Goal: Task Accomplishment & Management: Manage account settings

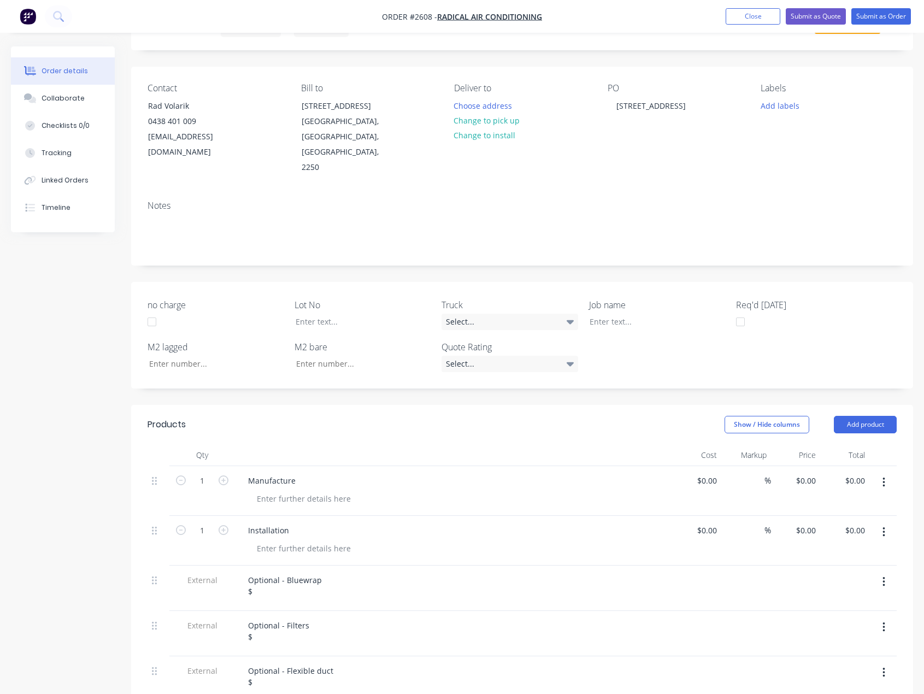
scroll to position [55, 0]
click at [859, 473] on input "0.00" at bounding box center [856, 481] width 25 height 16
type input "3"
type input "39650"
type input "$39,650.00"
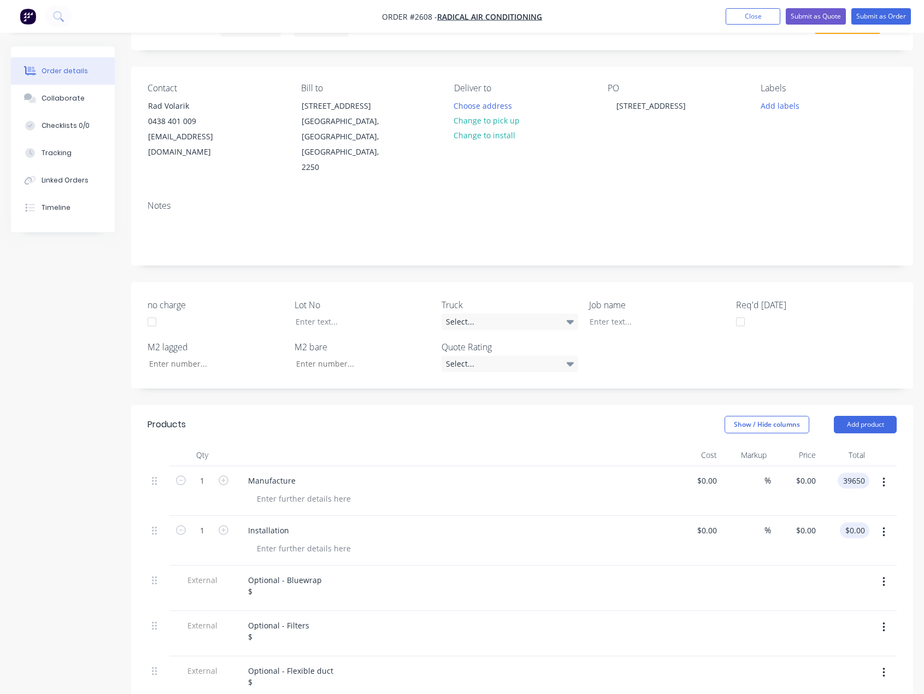
type input "$39,650.00"
click at [850, 522] on input "0.00" at bounding box center [856, 530] width 25 height 16
type input "127120"
type input "$127,120.00"
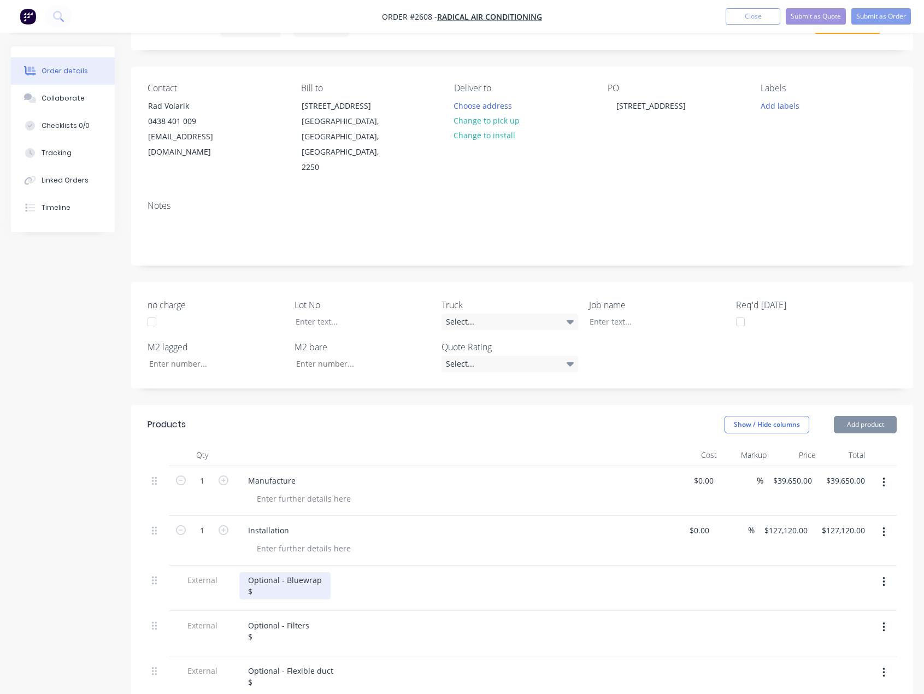
click at [312, 572] on div "Optional - Bluewrap $" at bounding box center [284, 585] width 91 height 27
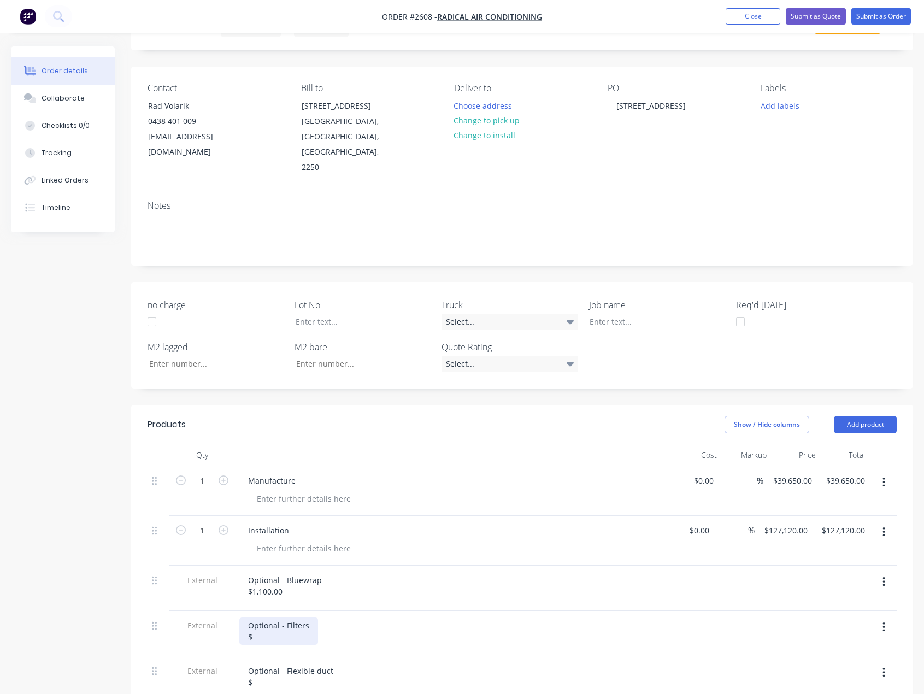
click at [284, 617] on div "Optional - Filters $" at bounding box center [278, 630] width 79 height 27
click at [283, 617] on div "Optional - Filters $" at bounding box center [278, 630] width 79 height 27
click at [309, 663] on div "Optional - Flexible duct $" at bounding box center [290, 676] width 103 height 27
click at [876, 663] on button "button" at bounding box center [884, 673] width 26 height 20
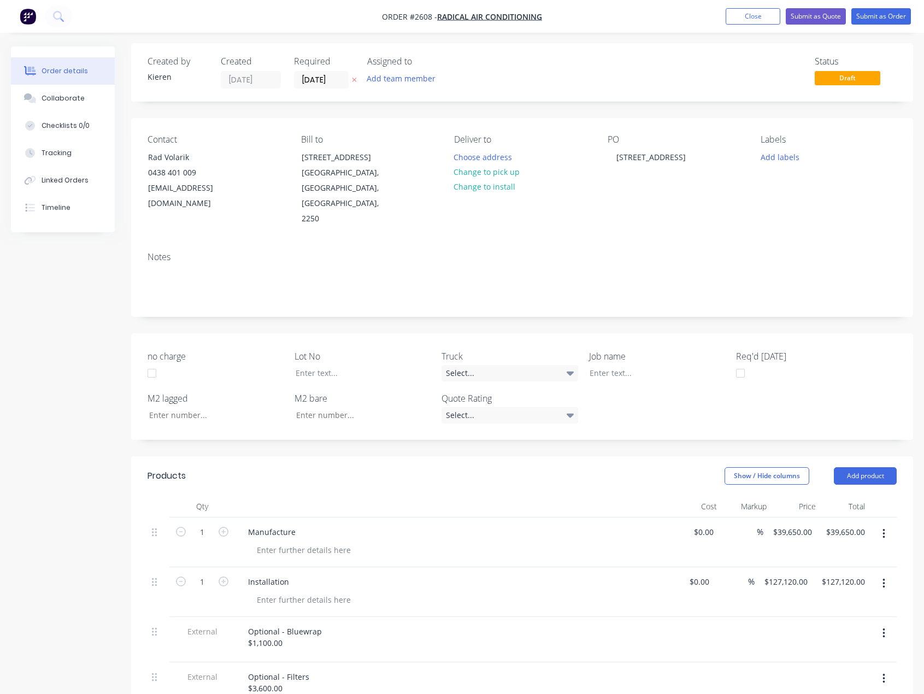
scroll to position [0, 0]
click at [816, 21] on button "Submit as Quote" at bounding box center [816, 16] width 60 height 16
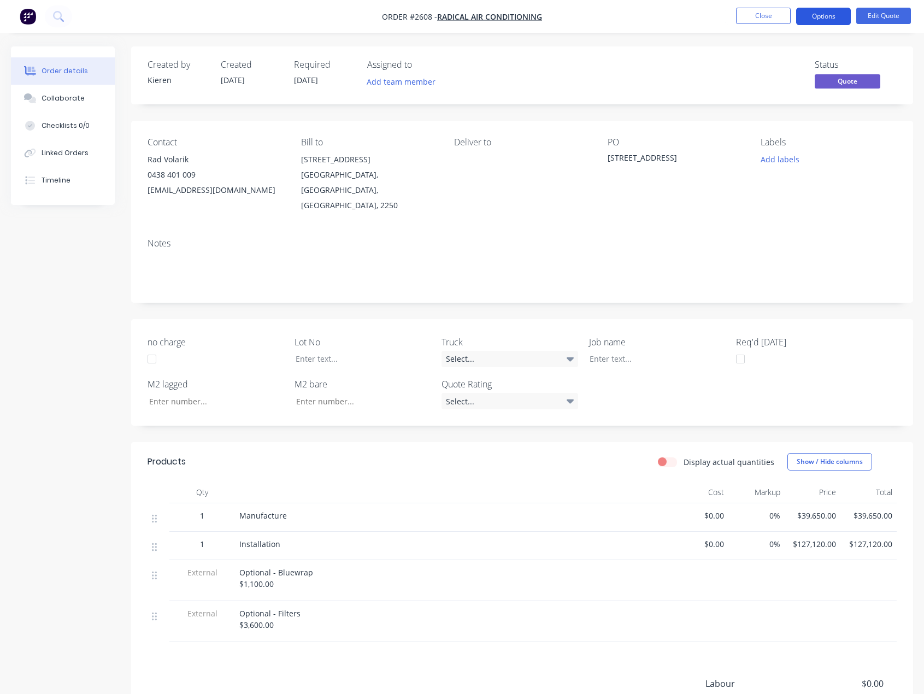
click at [816, 23] on button "Options" at bounding box center [823, 16] width 55 height 17
click at [799, 55] on button "EMAIL / PRINT" at bounding box center [790, 44] width 120 height 22
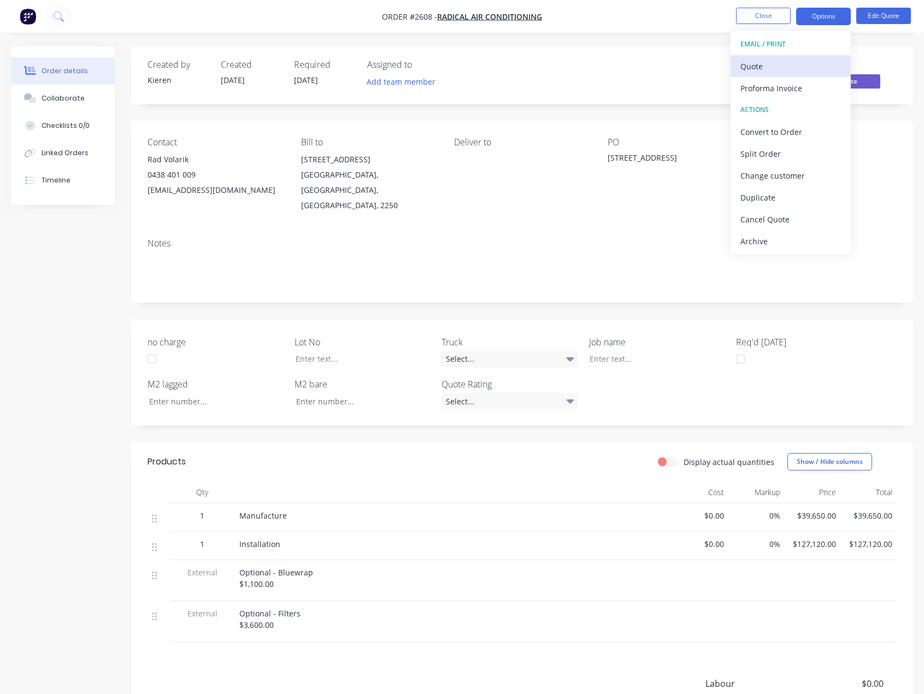
click at [745, 67] on div "Quote" at bounding box center [790, 66] width 101 height 16
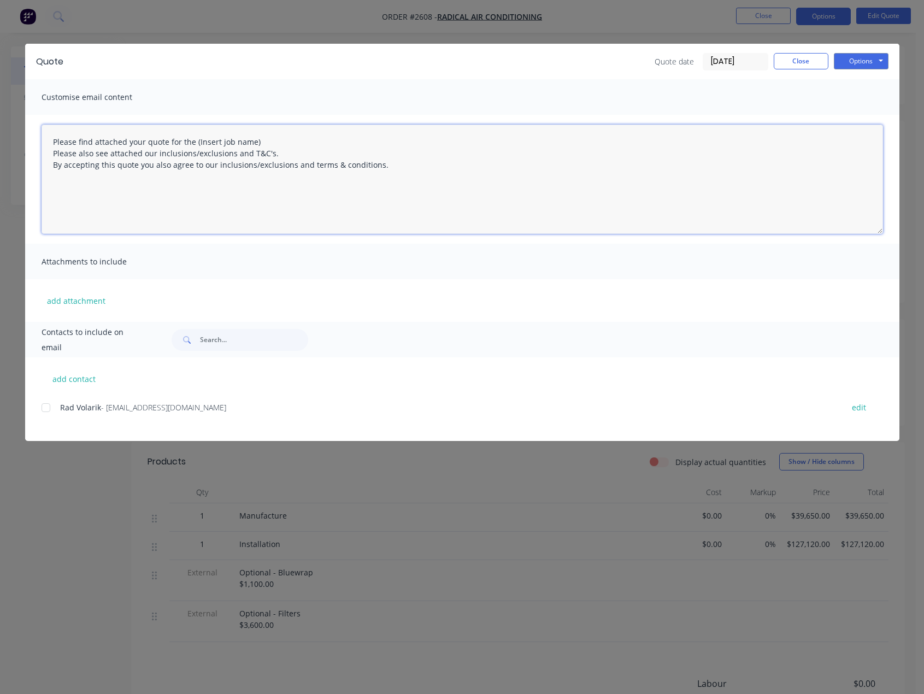
drag, startPoint x: 263, startPoint y: 138, endPoint x: 193, endPoint y: 142, distance: 70.0
click at [193, 142] on textarea "Please find attached your quote for the (Insert job name) Please also see attac…" at bounding box center [462, 179] width 841 height 109
type textarea "Please find attached your quote for the [STREET_ADDRESS] project. Please also s…"
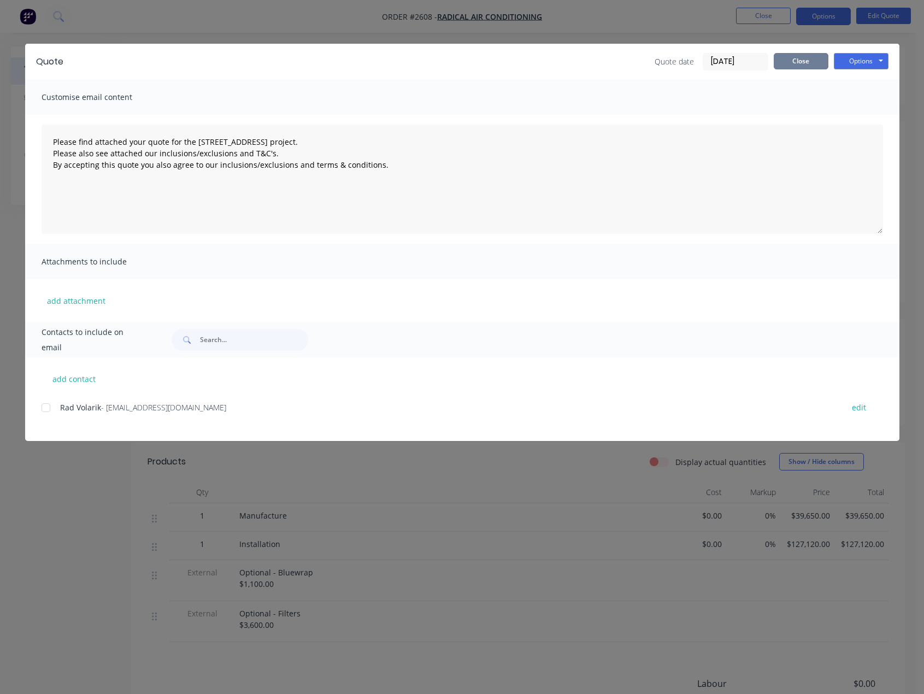
click at [827, 64] on button "Close" at bounding box center [801, 61] width 55 height 16
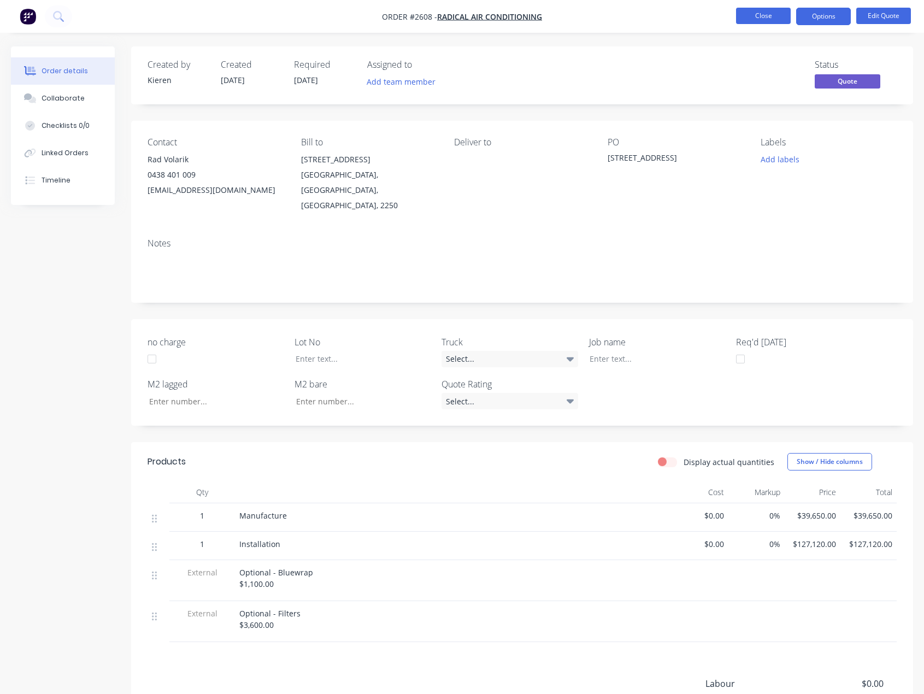
click at [763, 23] on button "Close" at bounding box center [763, 16] width 55 height 16
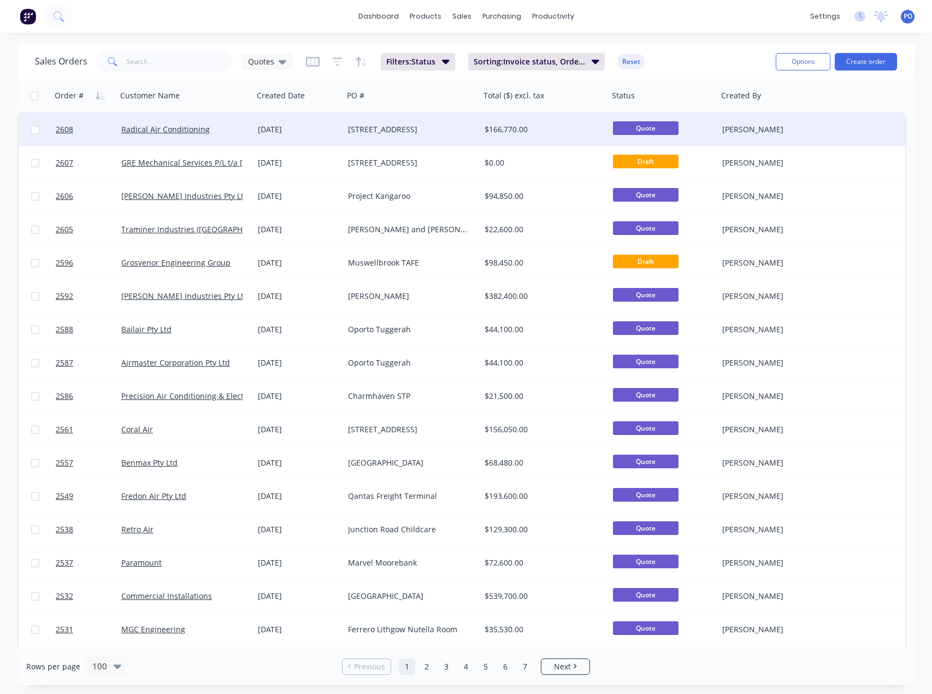
click at [232, 128] on div "Radical Air Conditioning" at bounding box center [181, 129] width 121 height 11
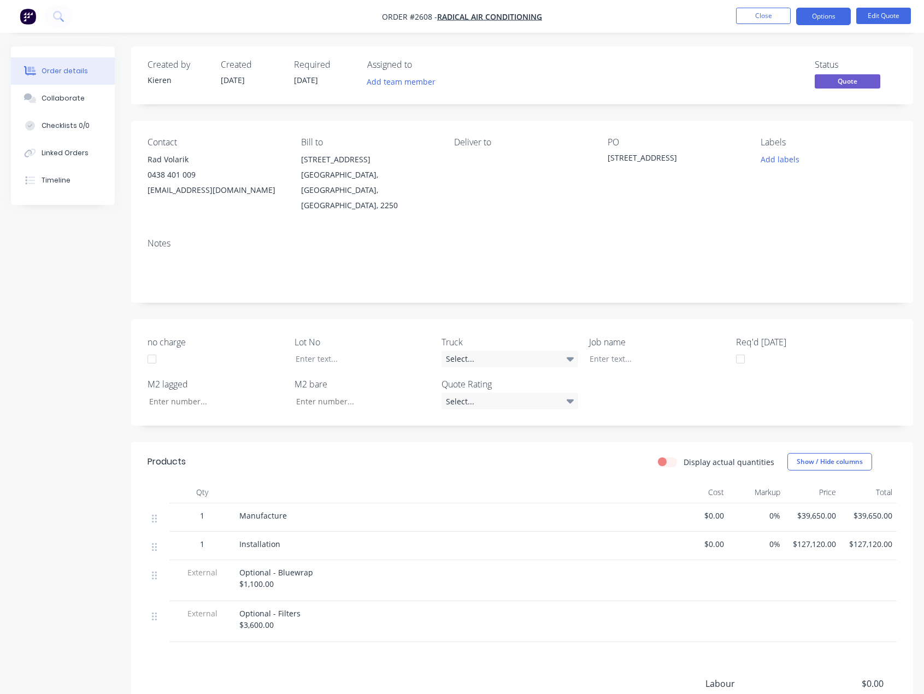
click at [610, 155] on div "[STREET_ADDRESS]" at bounding box center [675, 159] width 136 height 15
click at [576, 197] on div "Deliver to" at bounding box center [522, 175] width 136 height 76
click at [890, 15] on button "Edit Quote" at bounding box center [883, 16] width 55 height 16
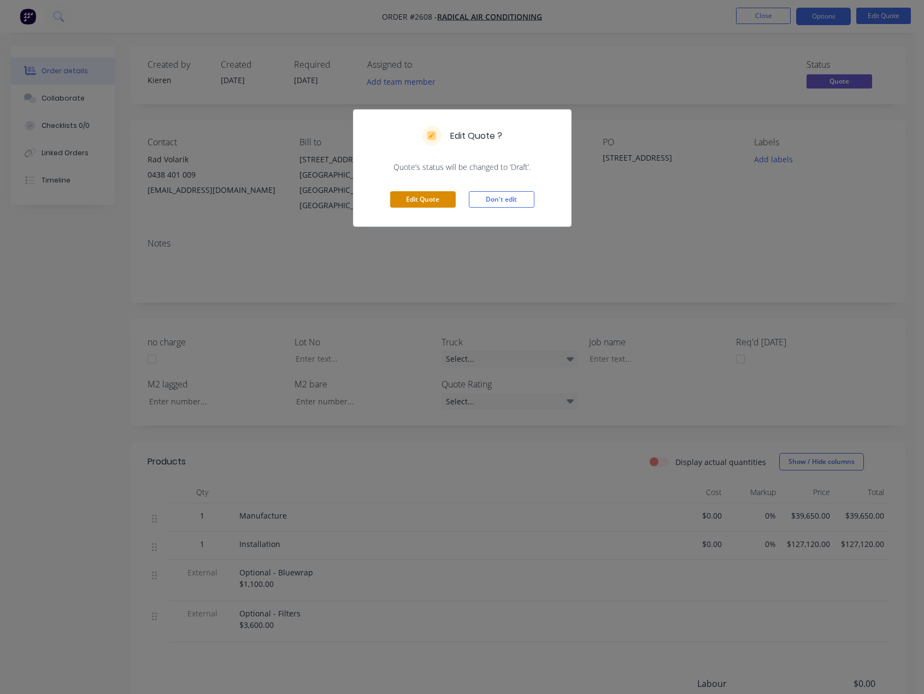
click at [429, 198] on button "Edit Quote" at bounding box center [423, 199] width 66 height 16
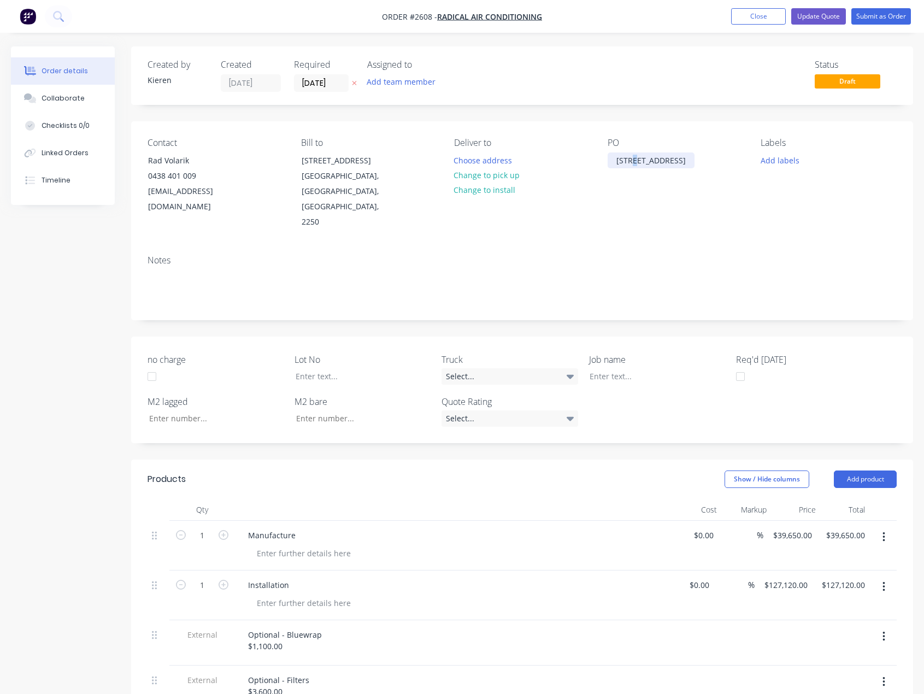
click at [634, 166] on div "[STREET_ADDRESS]" at bounding box center [650, 160] width 87 height 16
click at [887, 527] on button "button" at bounding box center [884, 537] width 26 height 20
click at [845, 527] on input "39650.00" at bounding box center [847, 535] width 44 height 16
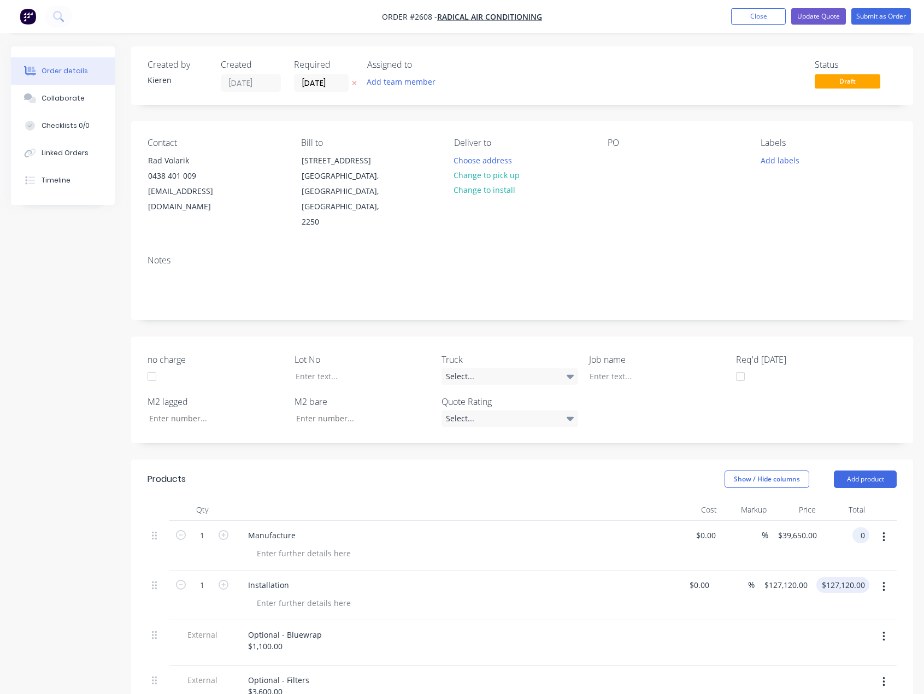
type input "0"
type input "$0.00"
click at [852, 577] on input "127120.00" at bounding box center [845, 585] width 49 height 16
type input "0"
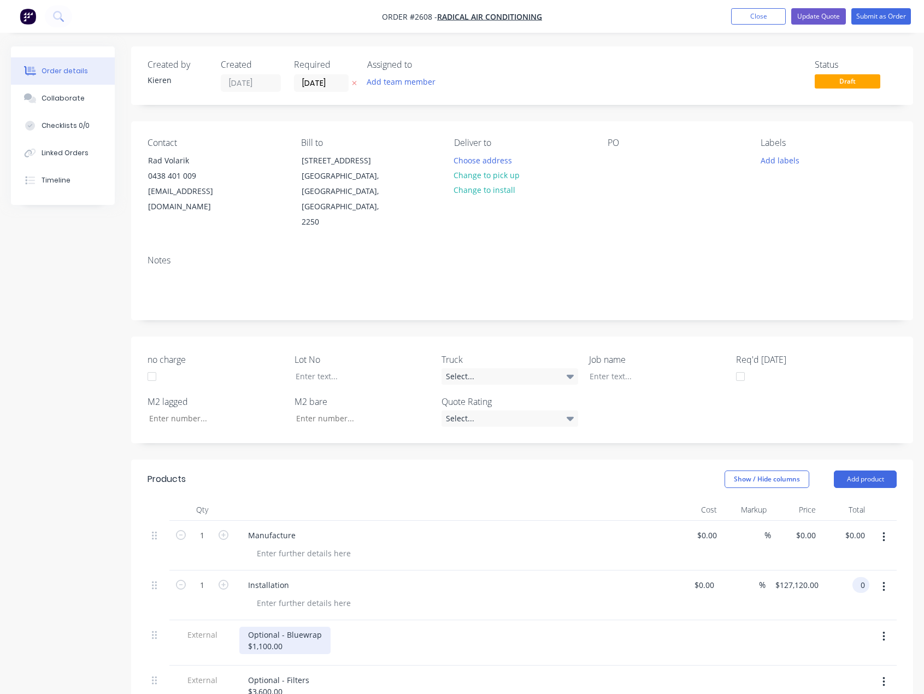
type input "$0.00"
drag, startPoint x: 305, startPoint y: 616, endPoint x: 254, endPoint y: 614, distance: 51.4
click at [254, 627] on div "Optional - Bluewrap $1,100.00" at bounding box center [284, 640] width 91 height 27
click at [508, 577] on div "Installation" at bounding box center [453, 585] width 428 height 16
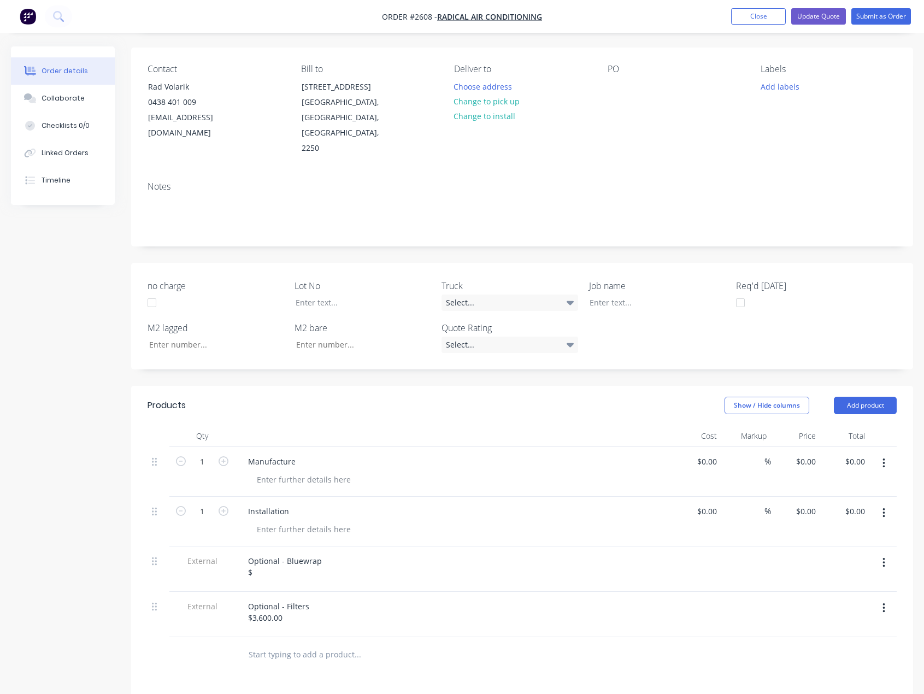
scroll to position [219, 0]
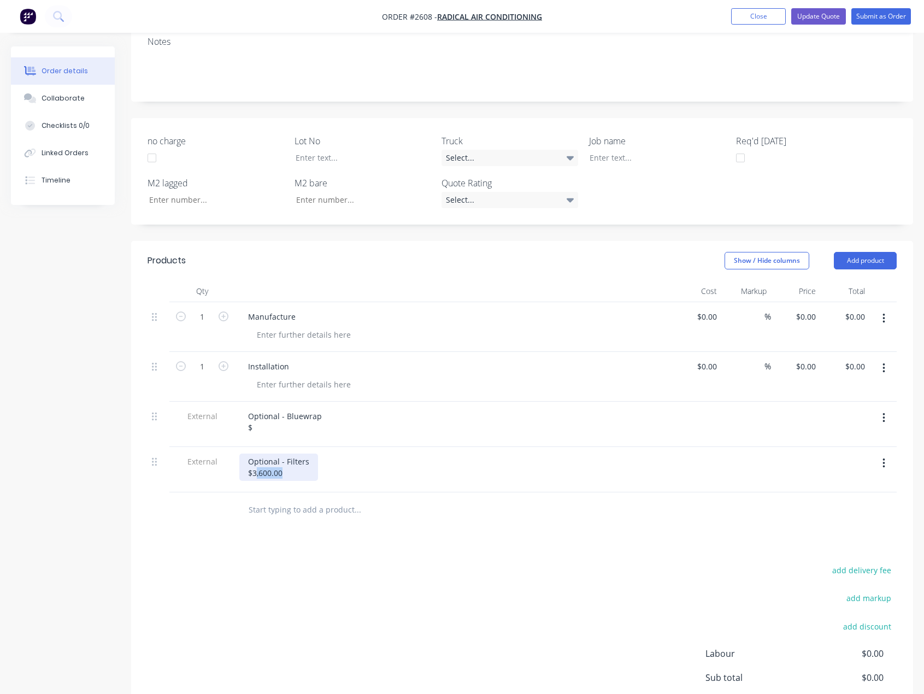
drag, startPoint x: 296, startPoint y: 442, endPoint x: 255, endPoint y: 441, distance: 40.4
click at [255, 453] on div "Optional - Filters $3,600.00" at bounding box center [278, 466] width 79 height 27
click at [452, 408] on div "Optional - Bluewrap $" at bounding box center [453, 421] width 428 height 27
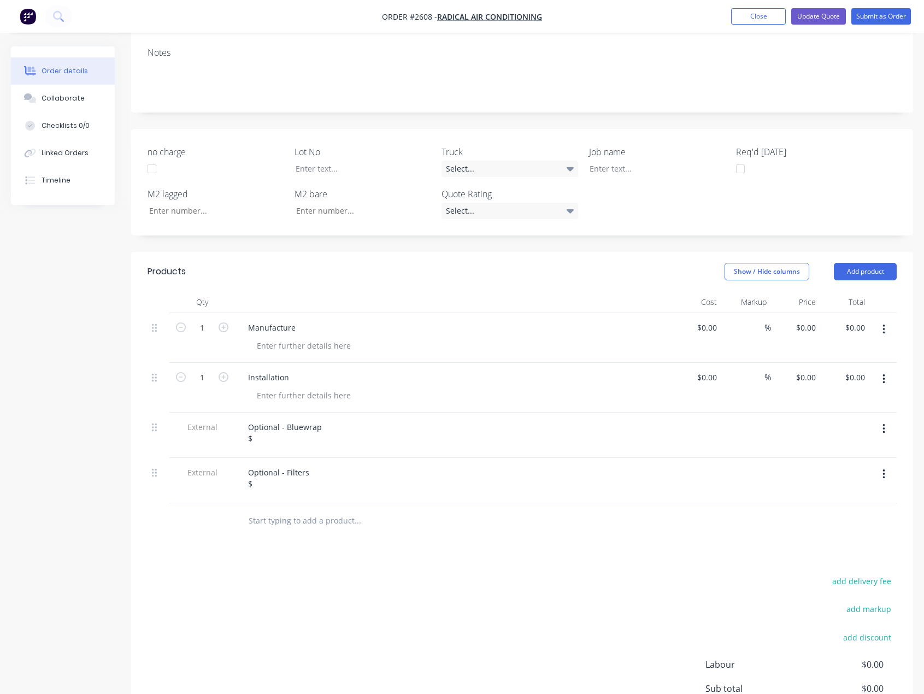
scroll to position [0, 0]
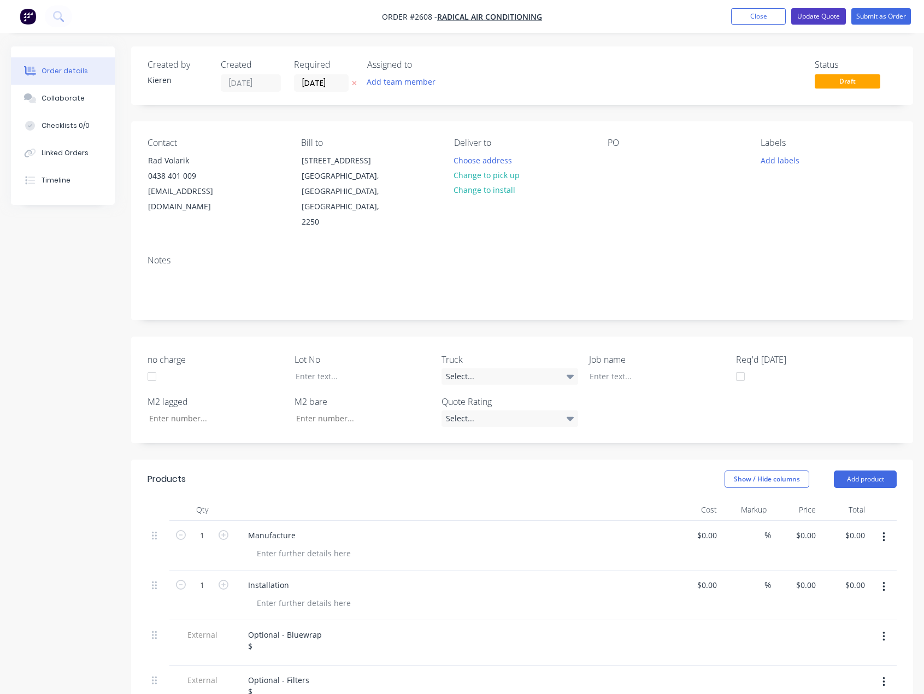
click at [806, 15] on button "Update Quote" at bounding box center [818, 16] width 55 height 16
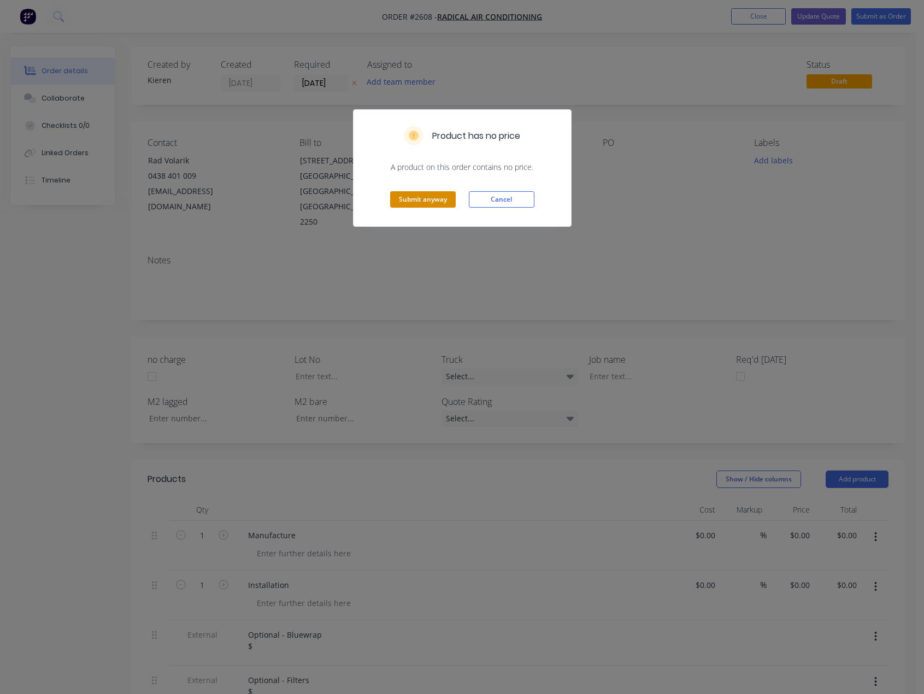
click at [428, 202] on button "Submit anyway" at bounding box center [423, 199] width 66 height 16
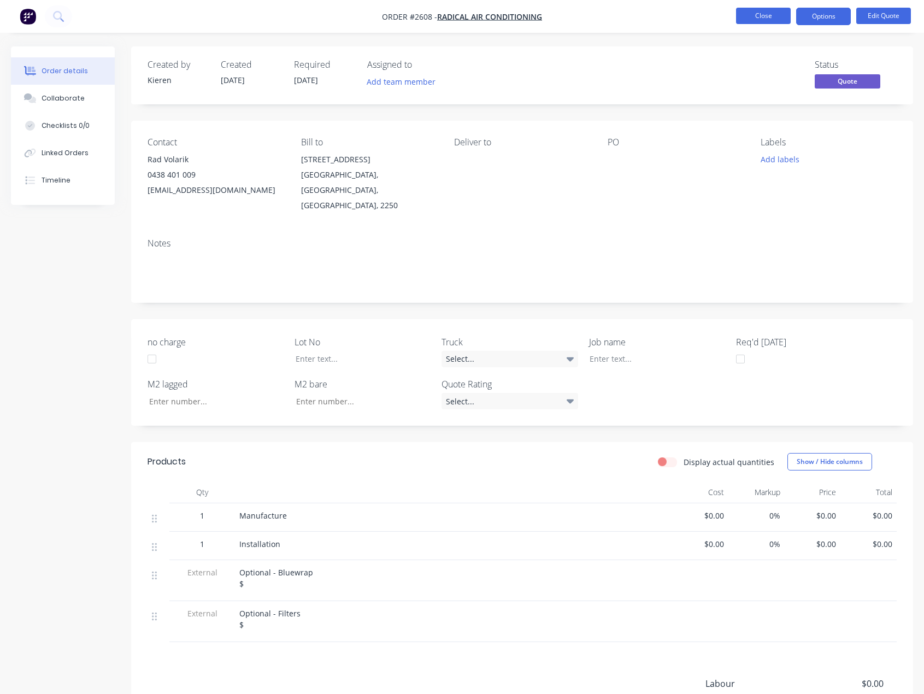
click at [762, 18] on button "Close" at bounding box center [763, 16] width 55 height 16
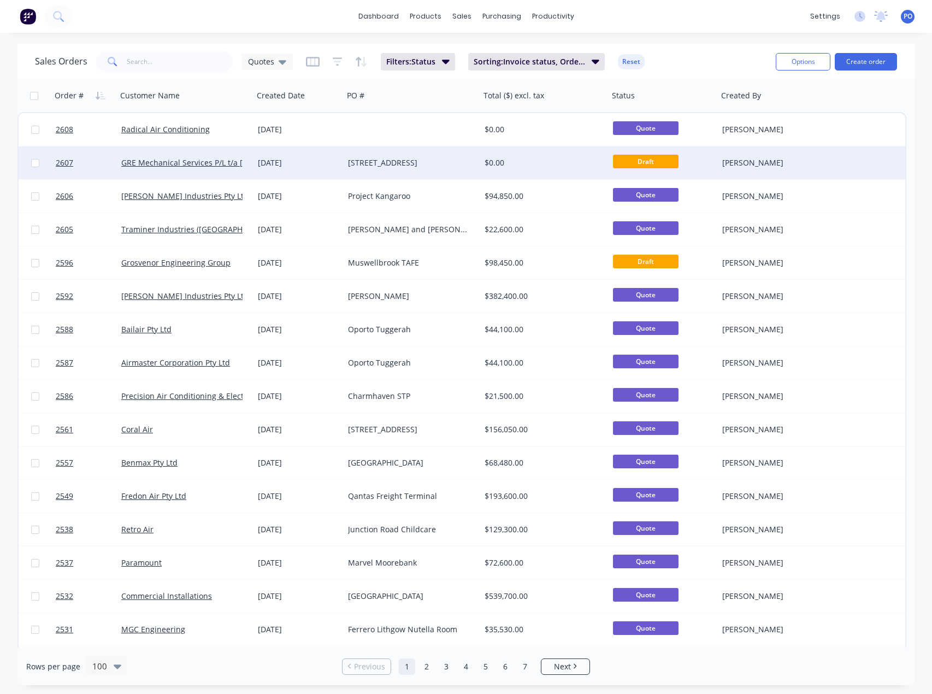
click at [356, 165] on div "[STREET_ADDRESS]" at bounding box center [408, 162] width 121 height 11
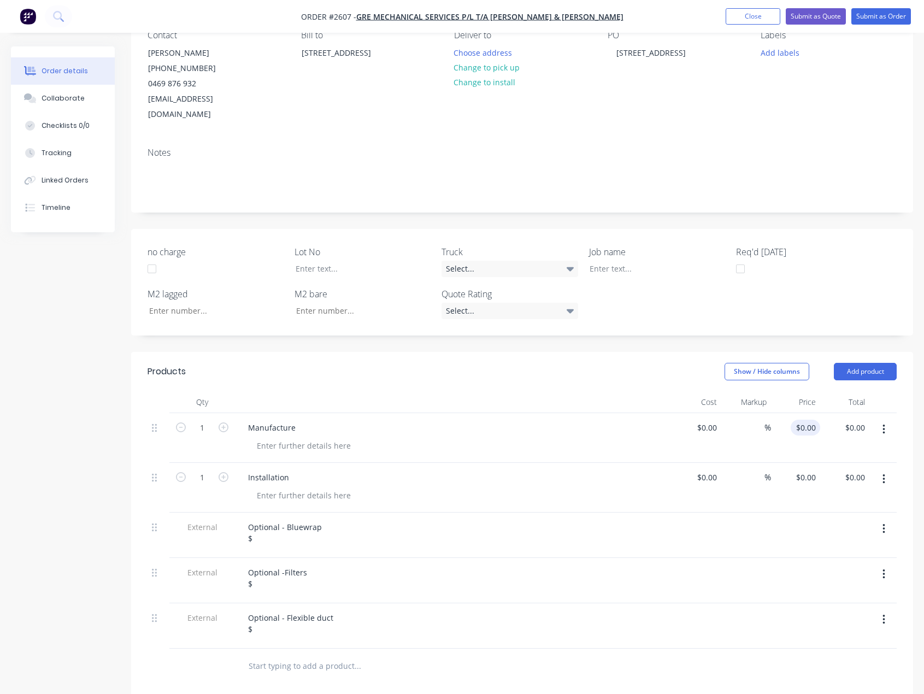
scroll to position [109, 0]
click at [859, 418] on input "0.00" at bounding box center [858, 426] width 21 height 16
click at [860, 418] on input "0.00" at bounding box center [856, 426] width 25 height 16
type input "39650"
type input "$39,650.00"
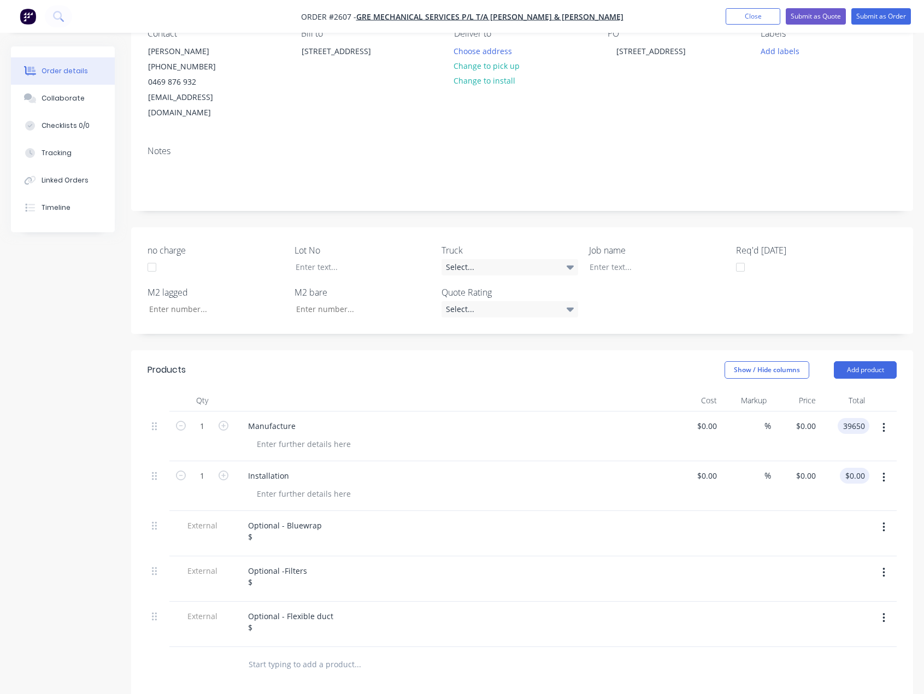
type input "$39,650.00"
click at [865, 468] on input "0.00" at bounding box center [856, 476] width 25 height 16
type input "127120"
type input "$127,120.00"
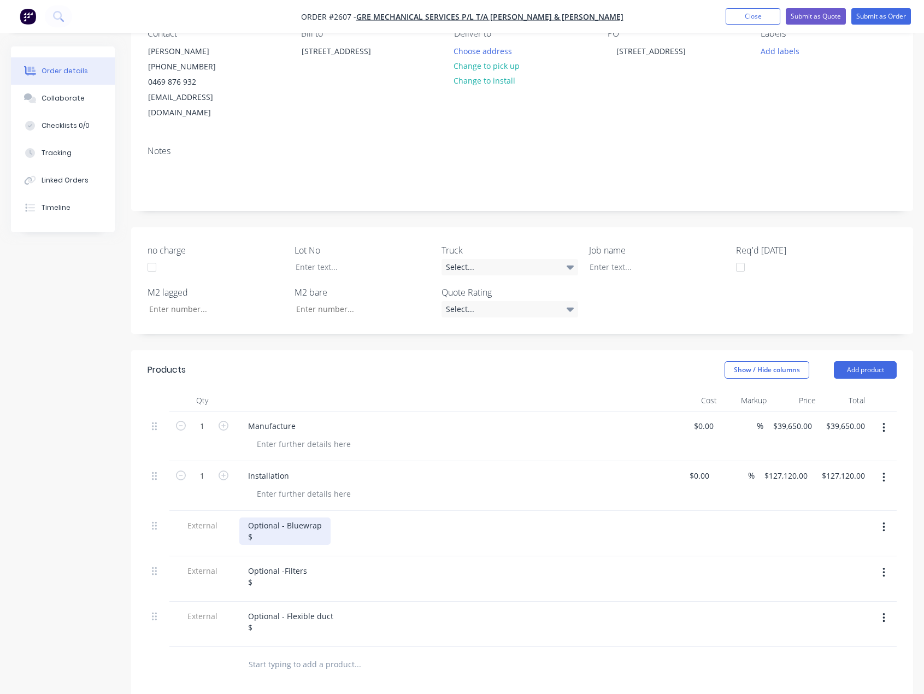
click at [273, 521] on div "Optional - Bluewrap $" at bounding box center [284, 530] width 91 height 27
click at [265, 565] on div "Optional -Filters $" at bounding box center [277, 576] width 76 height 27
click at [883, 613] on icon "button" at bounding box center [883, 618] width 2 height 10
click at [836, 660] on div "Delete" at bounding box center [845, 668] width 84 height 16
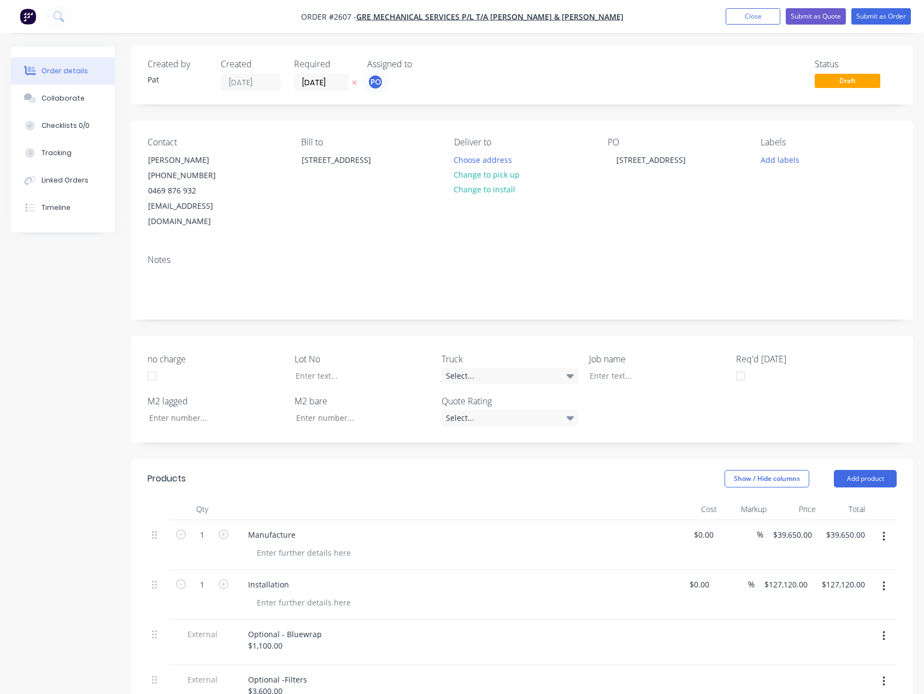
scroll to position [0, 0]
click at [808, 21] on button "Submit as Quote" at bounding box center [816, 16] width 60 height 16
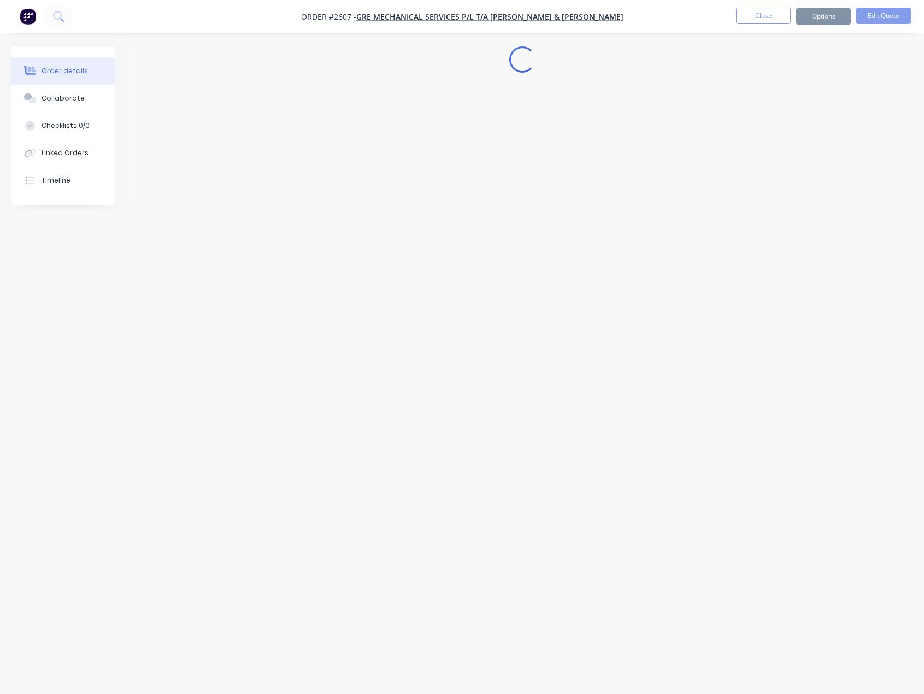
click at [809, 23] on button "Options" at bounding box center [823, 16] width 55 height 17
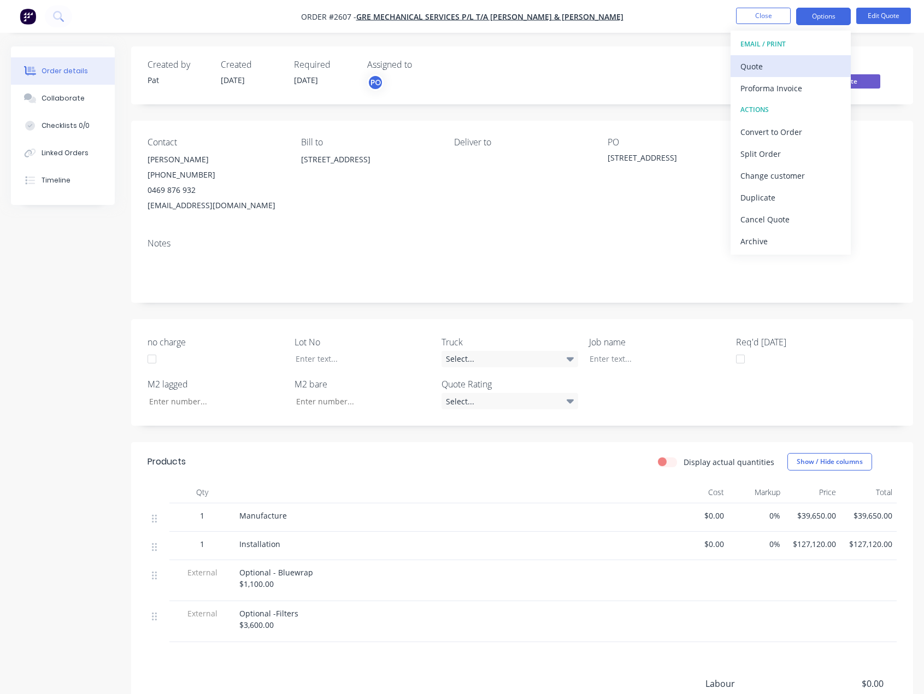
click at [792, 61] on div "Quote" at bounding box center [790, 66] width 101 height 16
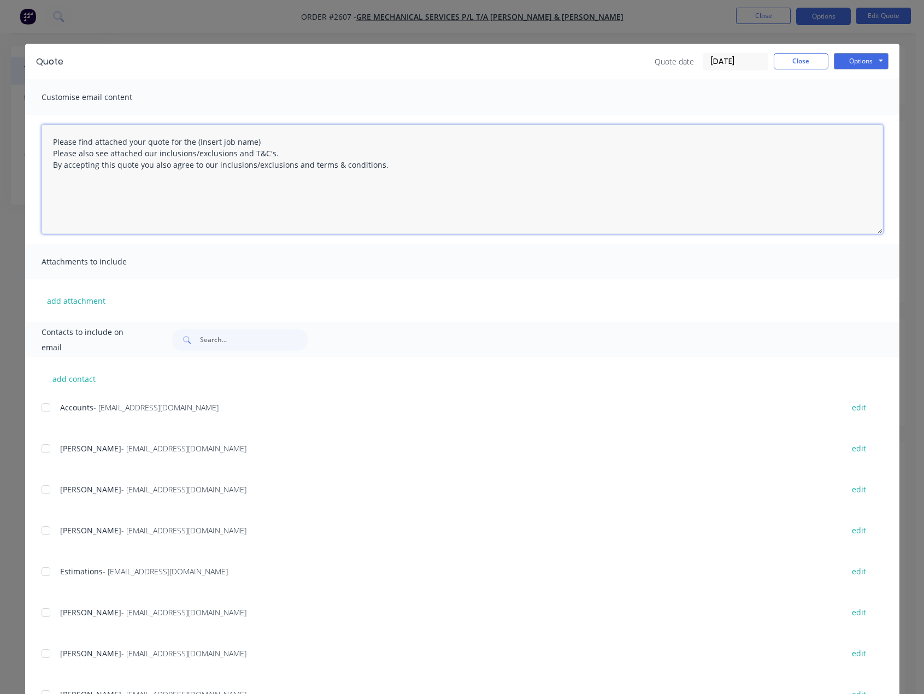
drag, startPoint x: 238, startPoint y: 141, endPoint x: 190, endPoint y: 143, distance: 47.5
click at [190, 143] on textarea "Please find attached your quote for the (Insert job name) Please also see attac…" at bounding box center [462, 179] width 841 height 109
type textarea "Please find attached your quote for the [STREET_ADDRESS] project. Please also s…"
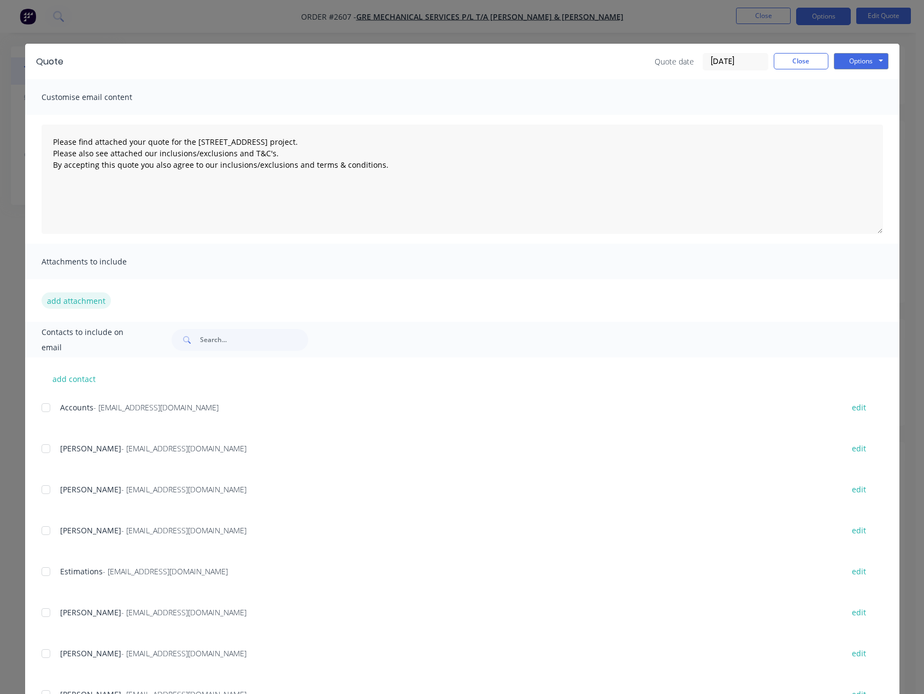
click at [82, 302] on button "add attachment" at bounding box center [76, 300] width 69 height 16
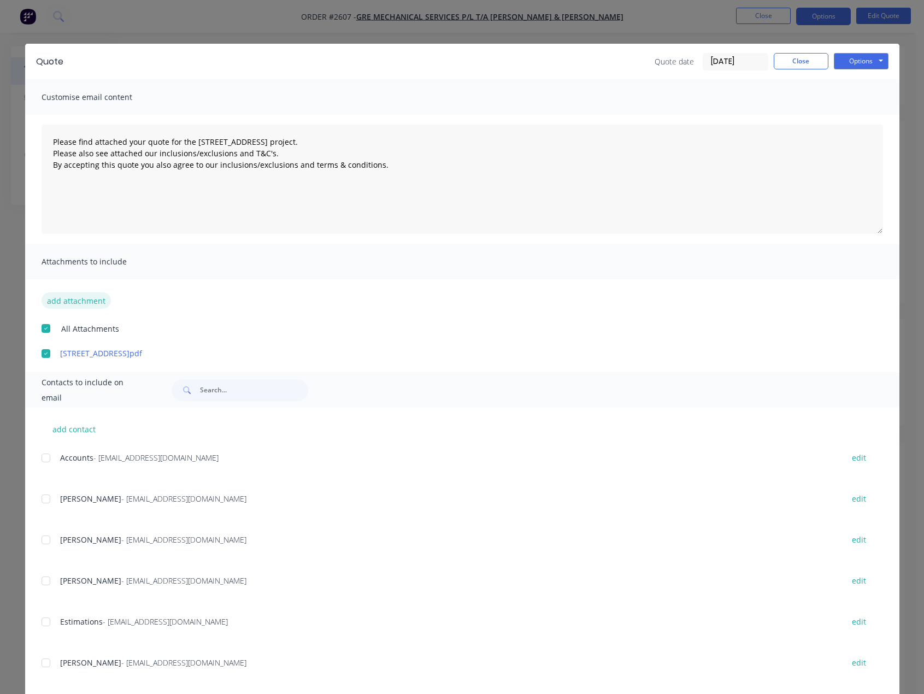
click at [82, 306] on button "add attachment" at bounding box center [76, 300] width 69 height 16
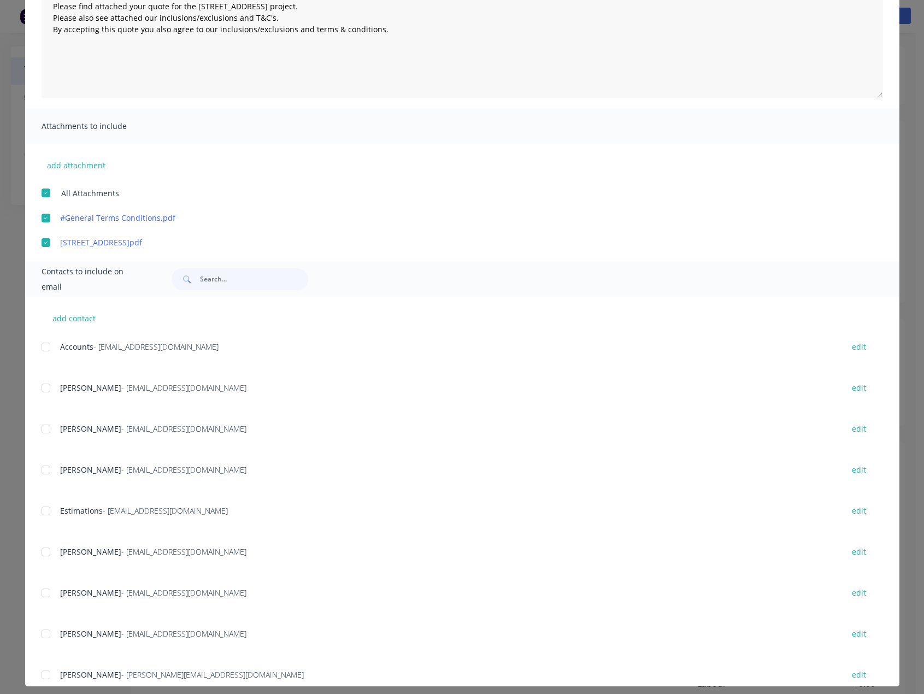
scroll to position [143, 0]
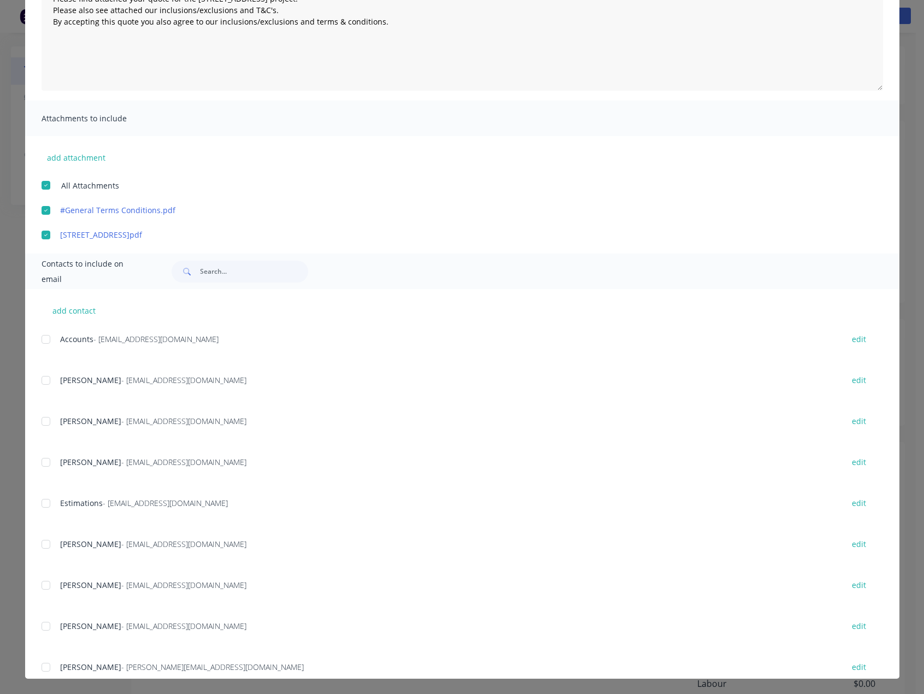
click at [48, 464] on div at bounding box center [46, 462] width 22 height 22
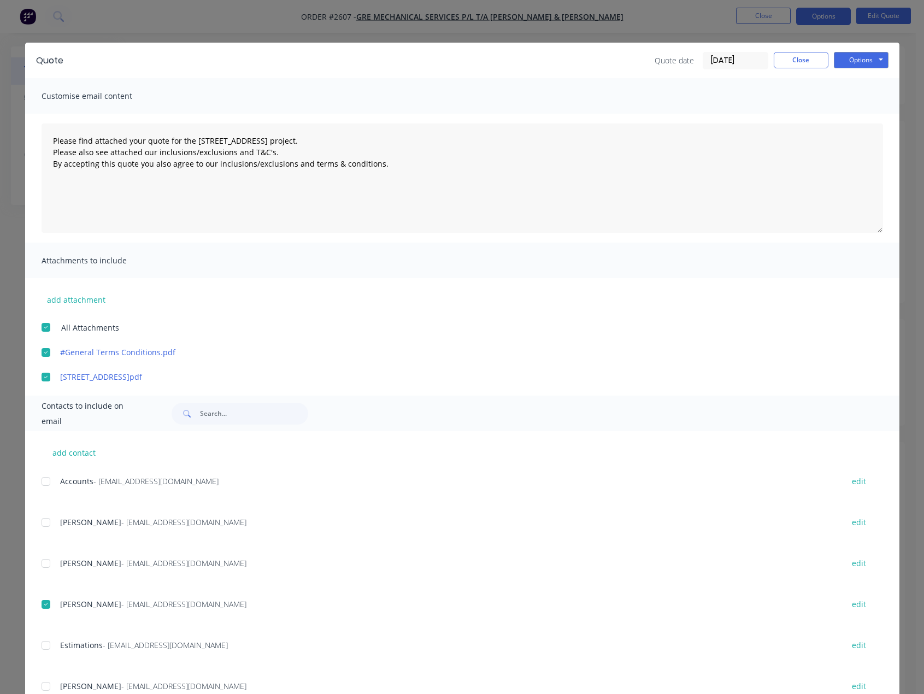
scroll to position [0, 0]
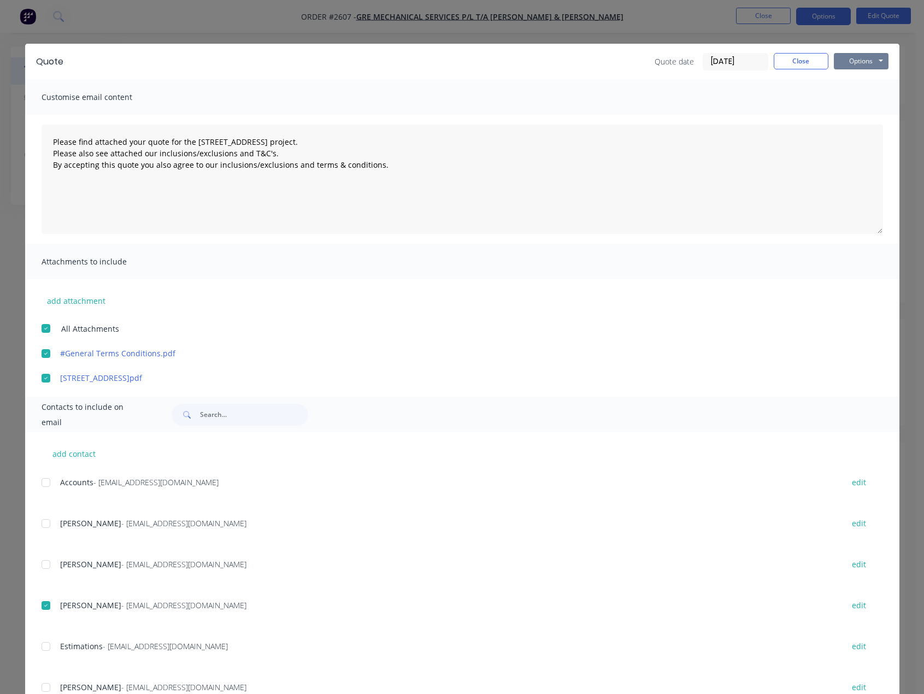
click at [853, 55] on button "Options" at bounding box center [861, 61] width 55 height 16
click at [861, 119] on button "Email" at bounding box center [869, 117] width 70 height 18
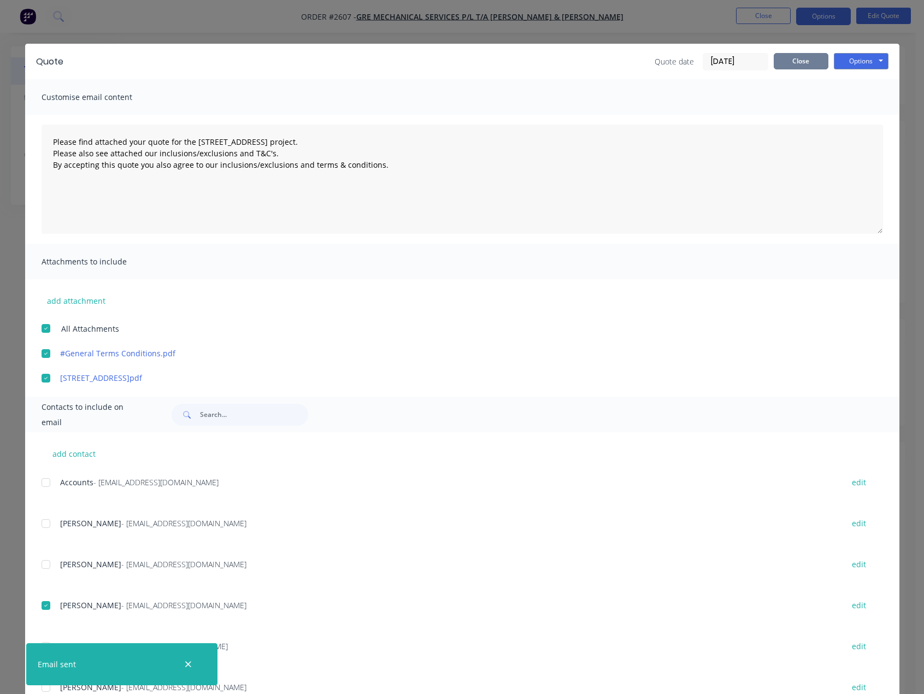
click at [807, 60] on button "Close" at bounding box center [801, 61] width 55 height 16
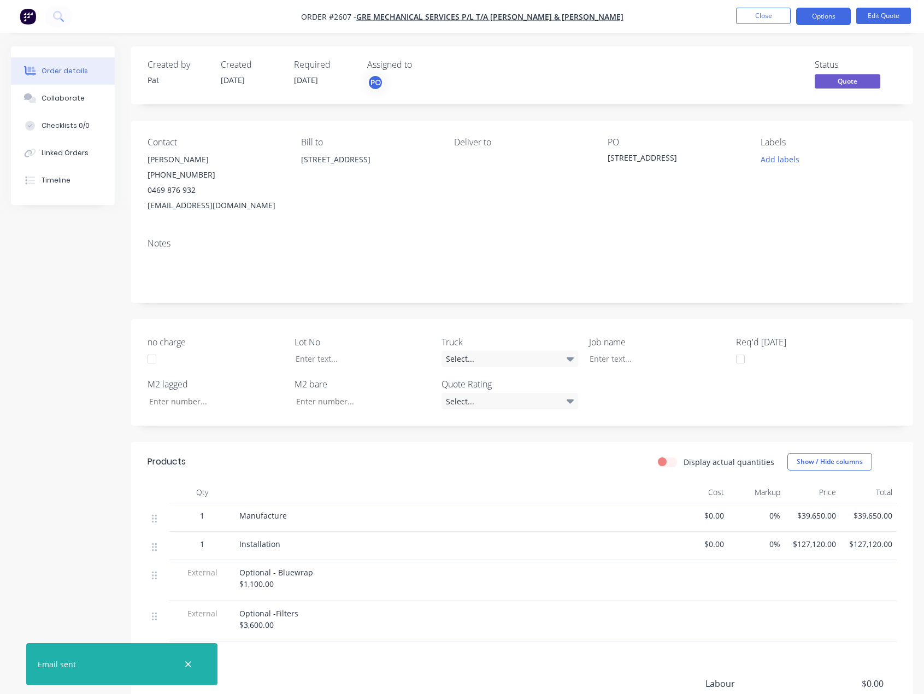
click at [768, 26] on nav "Order #2607 - GRE Mechanical Services P/L t/a [PERSON_NAME] & [PERSON_NAME] Clo…" at bounding box center [462, 16] width 924 height 33
click at [768, 21] on button "Close" at bounding box center [763, 16] width 55 height 16
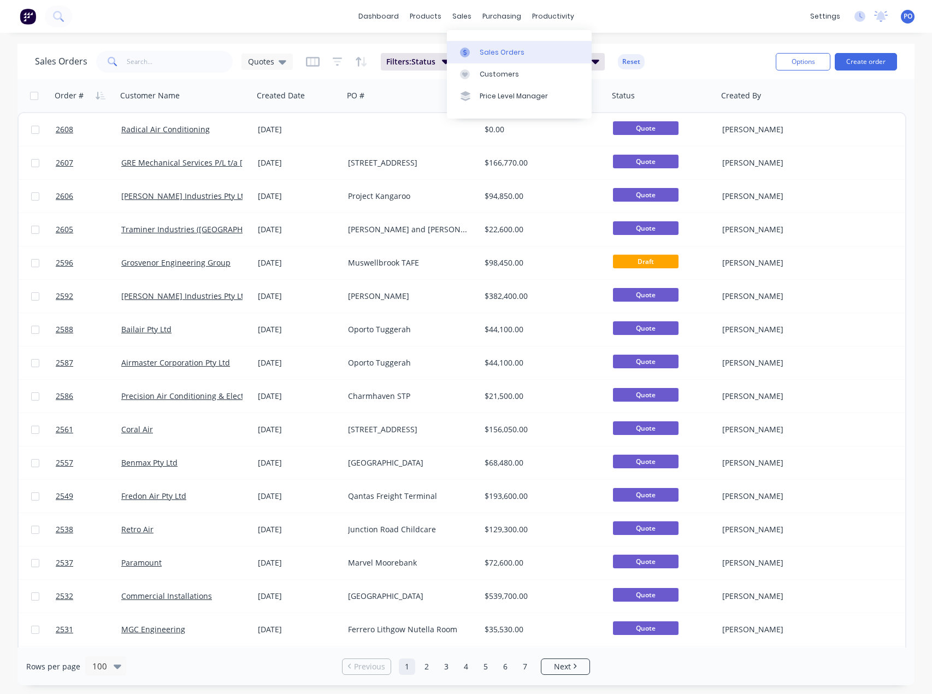
click at [487, 51] on div "Sales Orders" at bounding box center [502, 53] width 45 height 10
click at [198, 57] on input "text" at bounding box center [180, 62] width 107 height 22
type input "oporto"
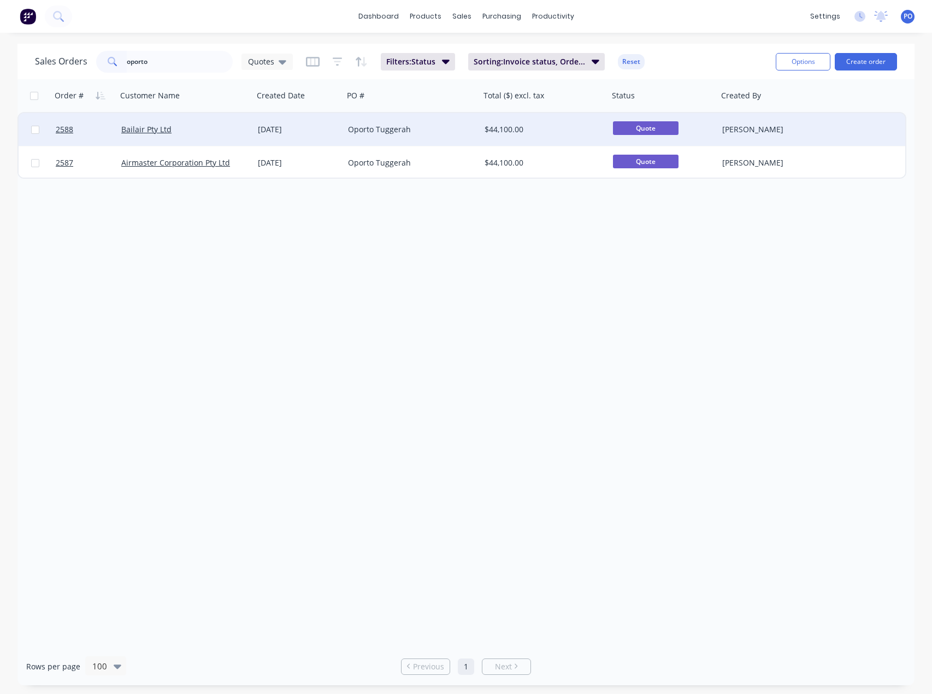
click at [182, 129] on div "Bailair Pty Ltd" at bounding box center [181, 129] width 121 height 11
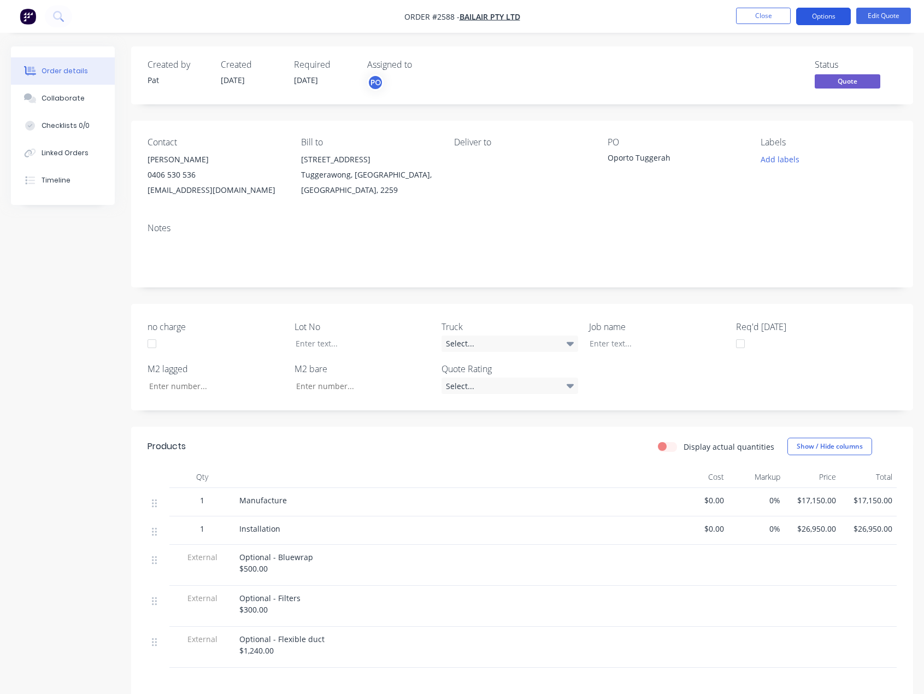
click at [839, 16] on button "Options" at bounding box center [823, 16] width 55 height 17
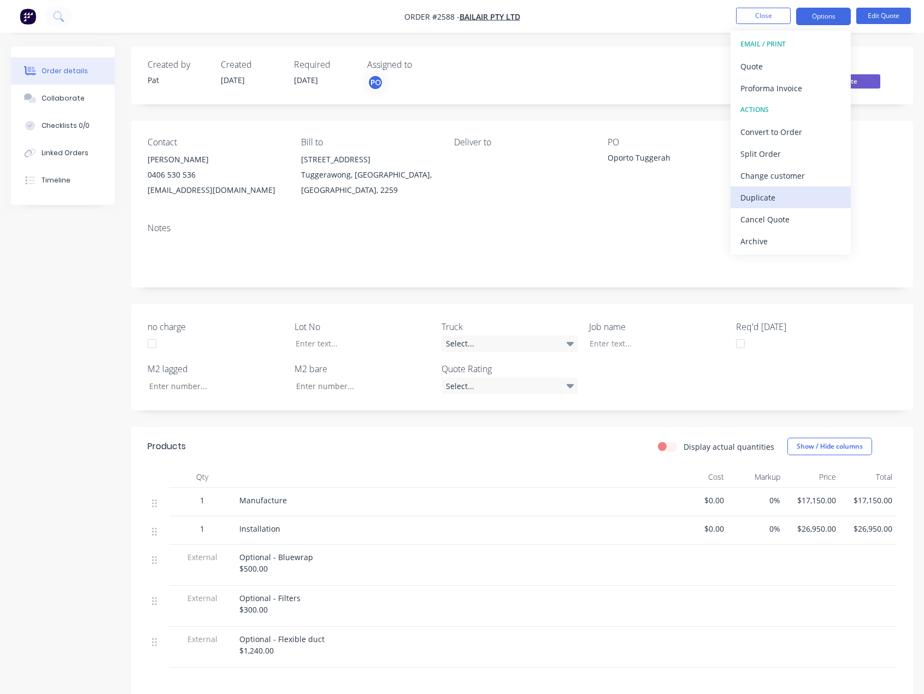
click at [788, 191] on div "Duplicate" at bounding box center [790, 198] width 101 height 16
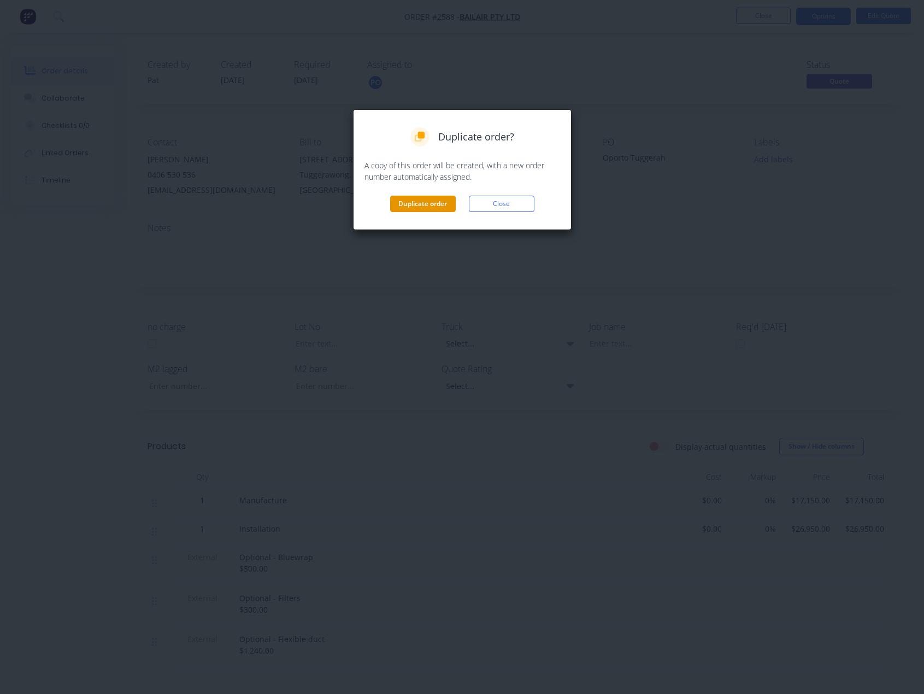
click at [440, 196] on button "Duplicate order" at bounding box center [423, 204] width 66 height 16
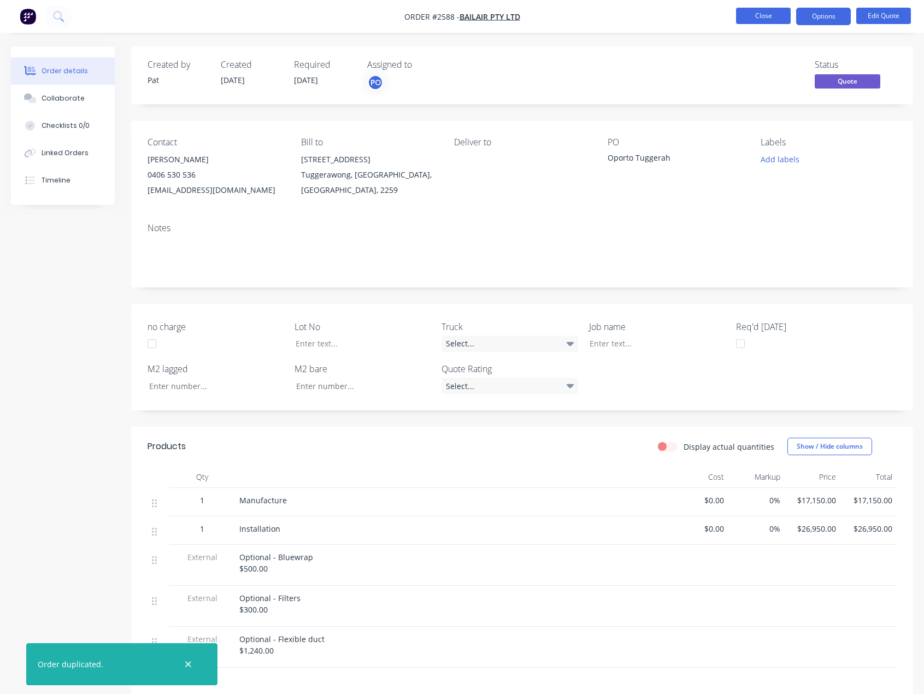
click at [762, 18] on button "Close" at bounding box center [763, 16] width 55 height 16
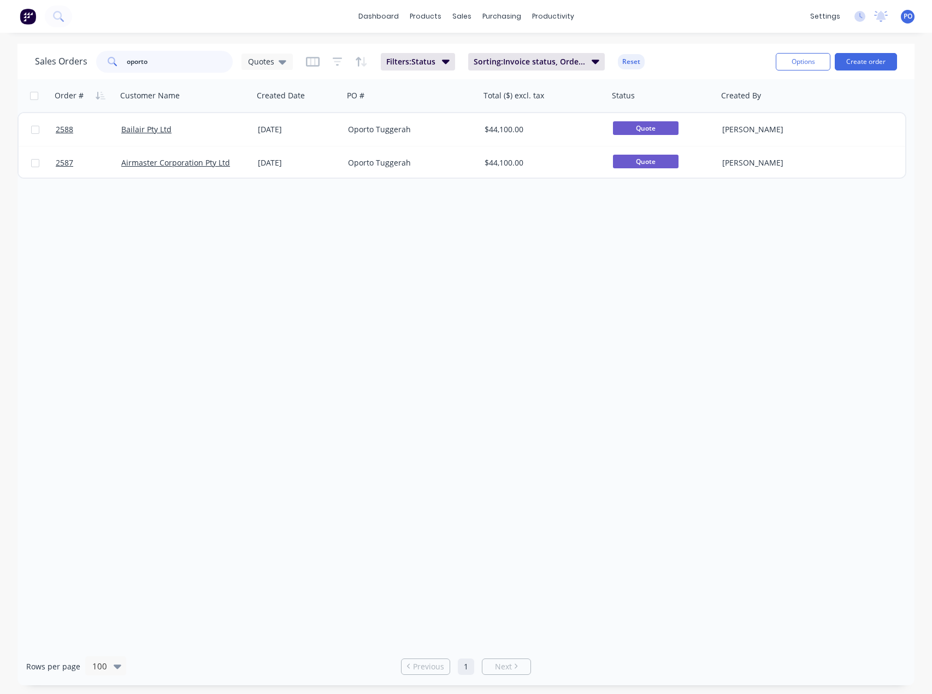
drag, startPoint x: 144, startPoint y: 58, endPoint x: 4, endPoint y: 87, distance: 143.4
click at [61, 60] on div "Sales Orders oporto Quotes" at bounding box center [164, 62] width 258 height 22
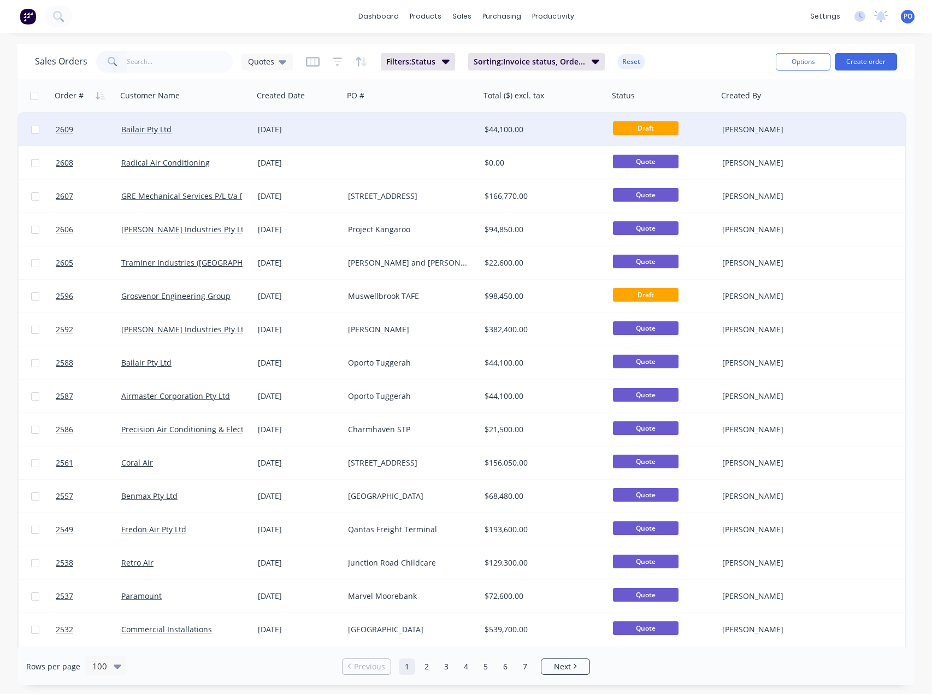
click at [400, 138] on div at bounding box center [412, 129] width 137 height 33
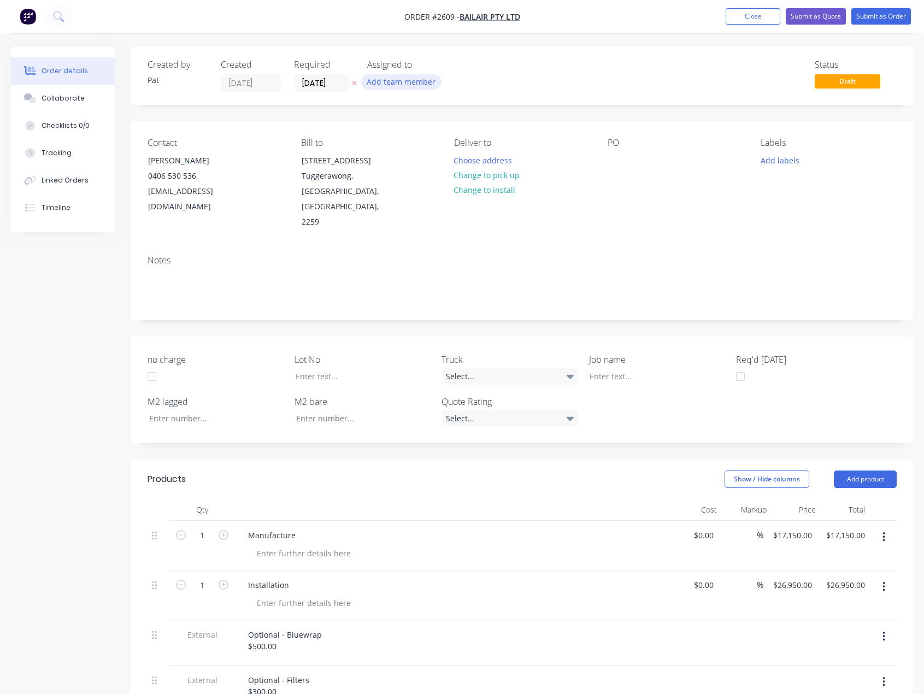
click at [402, 74] on button "Add team member" at bounding box center [401, 81] width 80 height 15
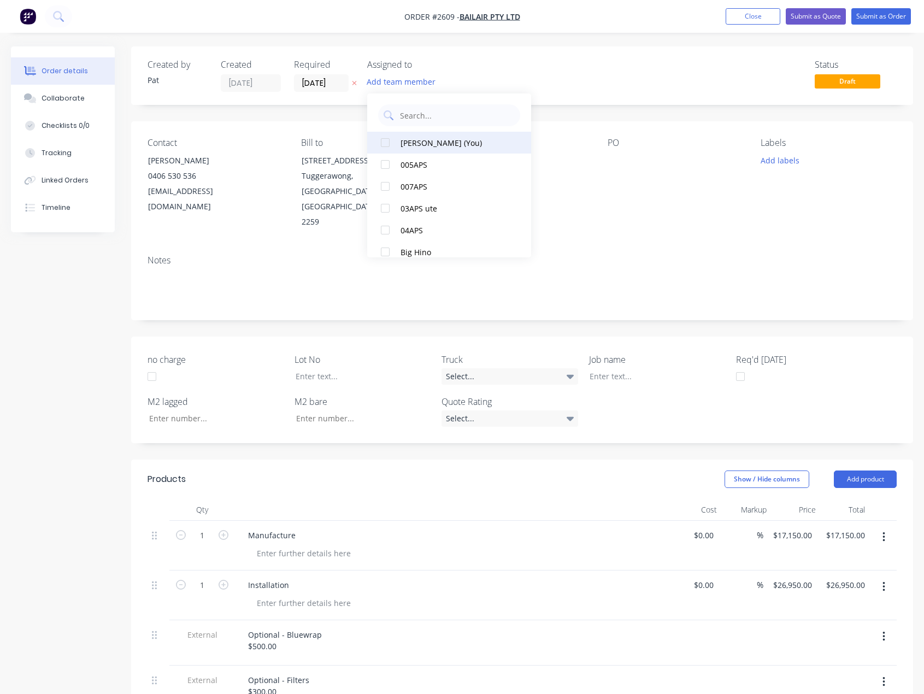
drag, startPoint x: 437, startPoint y: 143, endPoint x: 421, endPoint y: 150, distance: 18.1
click at [437, 143] on div "[PERSON_NAME] (You)" at bounding box center [454, 142] width 109 height 11
click at [226, 122] on div "Contact [PERSON_NAME] [PHONE_NUMBER] [EMAIL_ADDRESS][DOMAIN_NAME] Bill to [STRE…" at bounding box center [522, 183] width 782 height 125
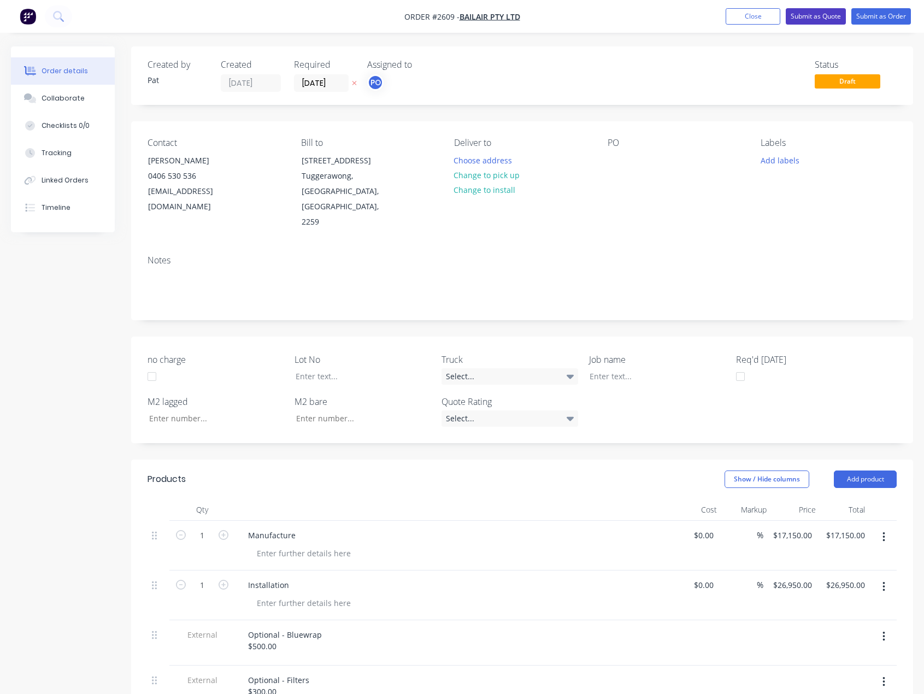
click at [834, 22] on button "Submit as Quote" at bounding box center [816, 16] width 60 height 16
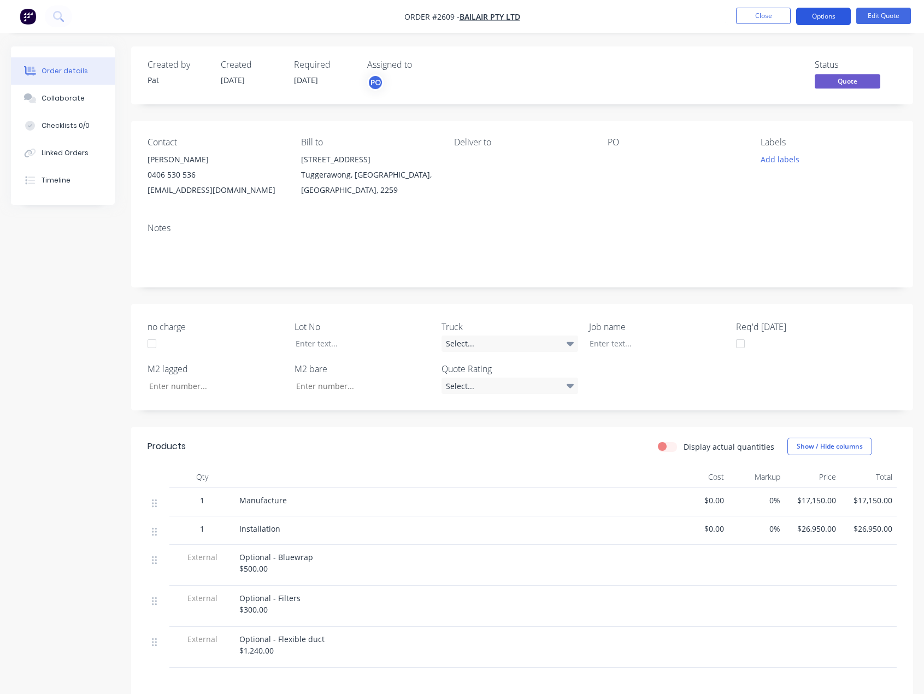
click at [813, 8] on button "Options" at bounding box center [823, 16] width 55 height 17
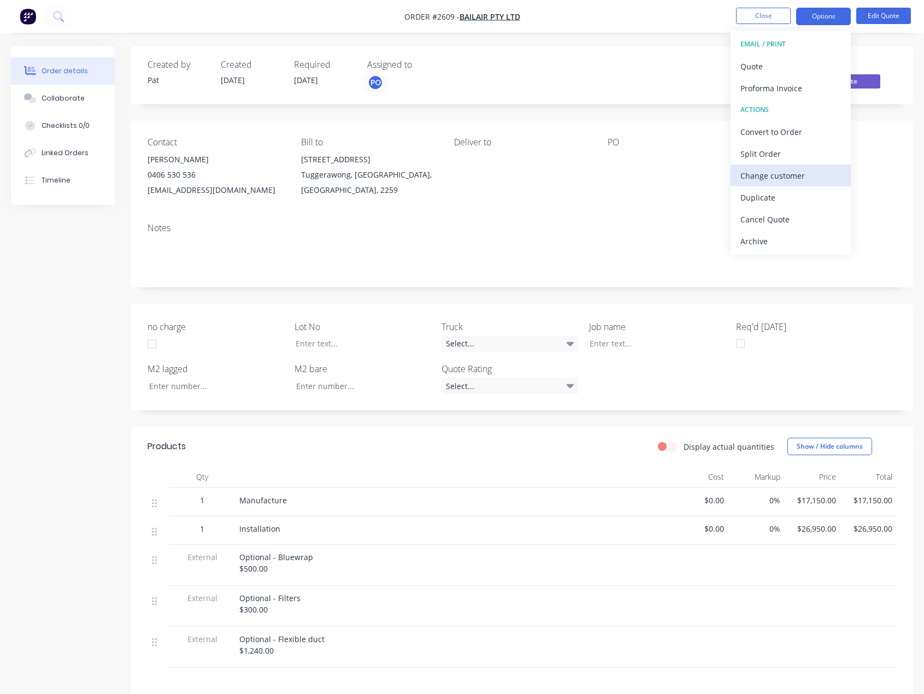
click at [805, 176] on div "Change customer" at bounding box center [790, 176] width 101 height 16
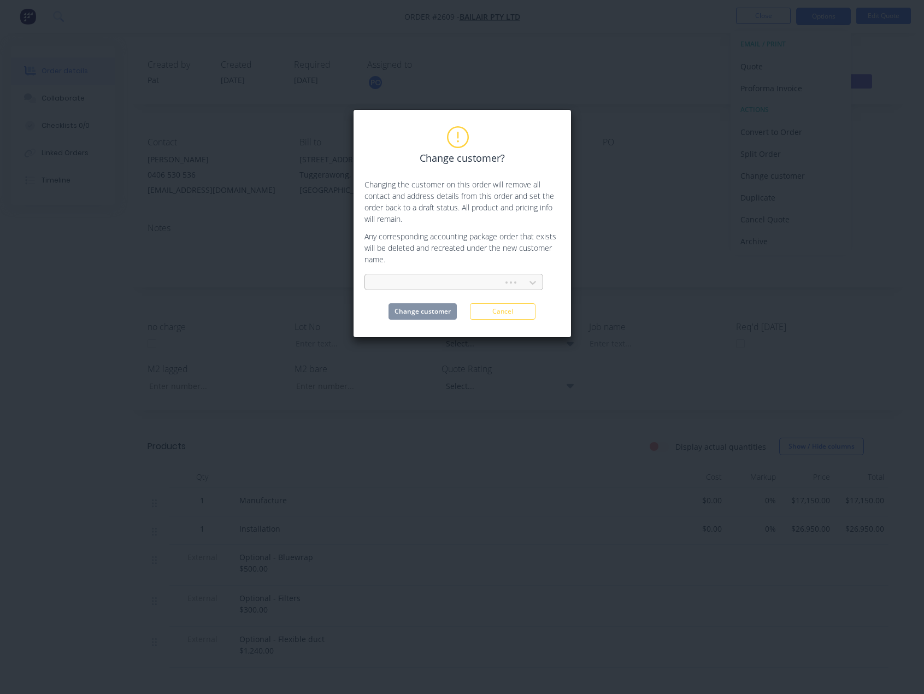
click at [437, 280] on div at bounding box center [436, 283] width 124 height 14
type input "crest"
click at [441, 282] on div at bounding box center [447, 283] width 146 height 14
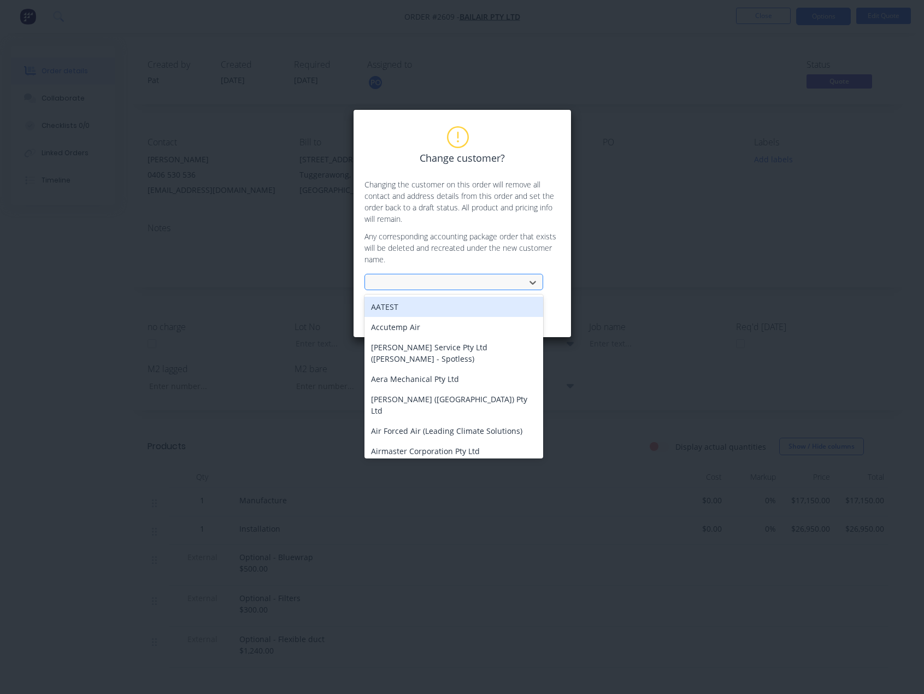
click at [441, 282] on div at bounding box center [447, 283] width 146 height 14
click at [478, 276] on div at bounding box center [447, 283] width 146 height 14
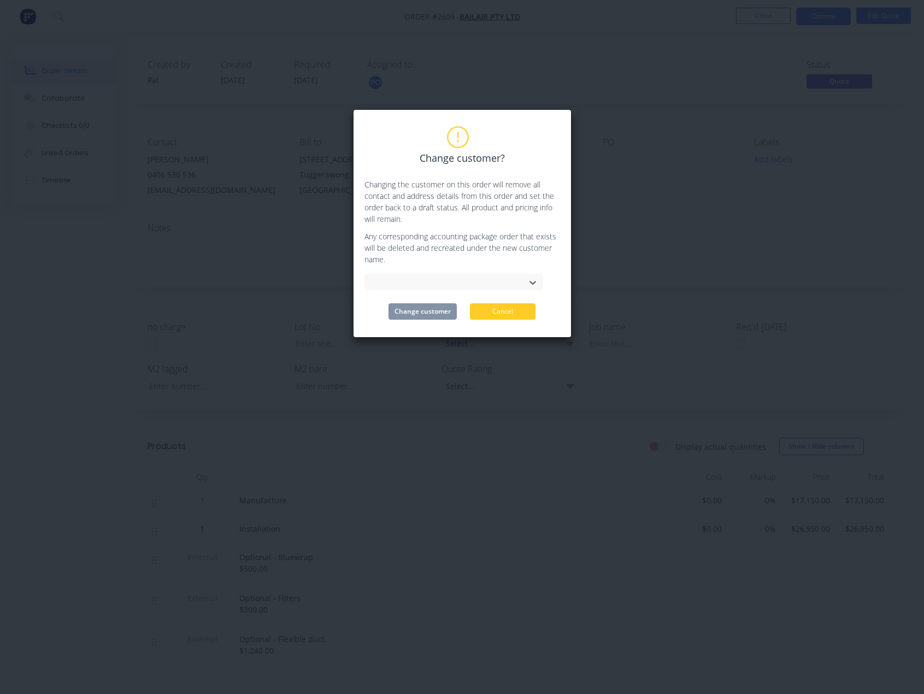
click at [511, 315] on button "Cancel" at bounding box center [503, 311] width 66 height 16
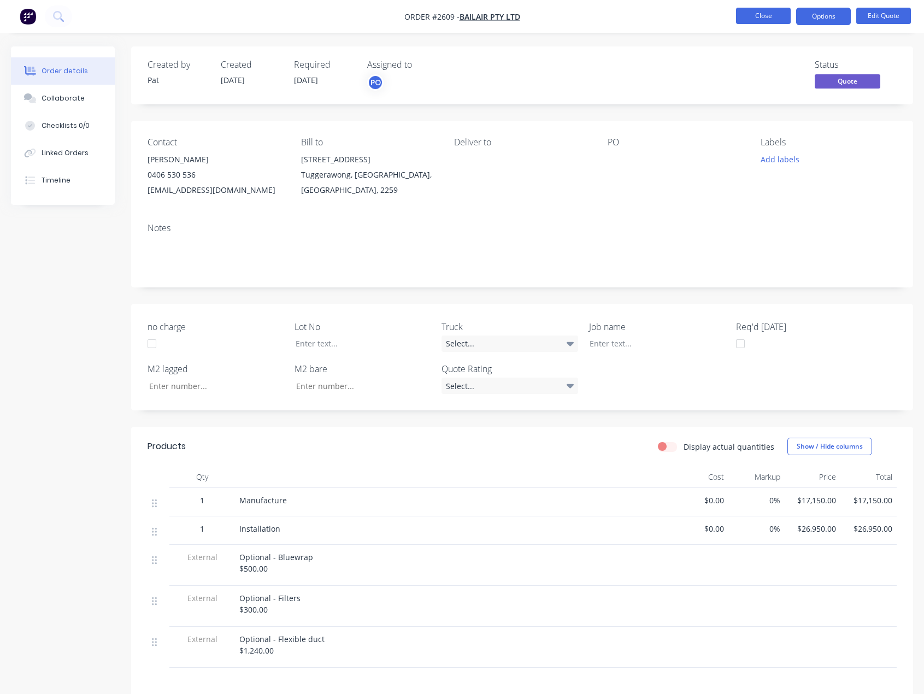
click at [752, 22] on button "Close" at bounding box center [763, 16] width 55 height 16
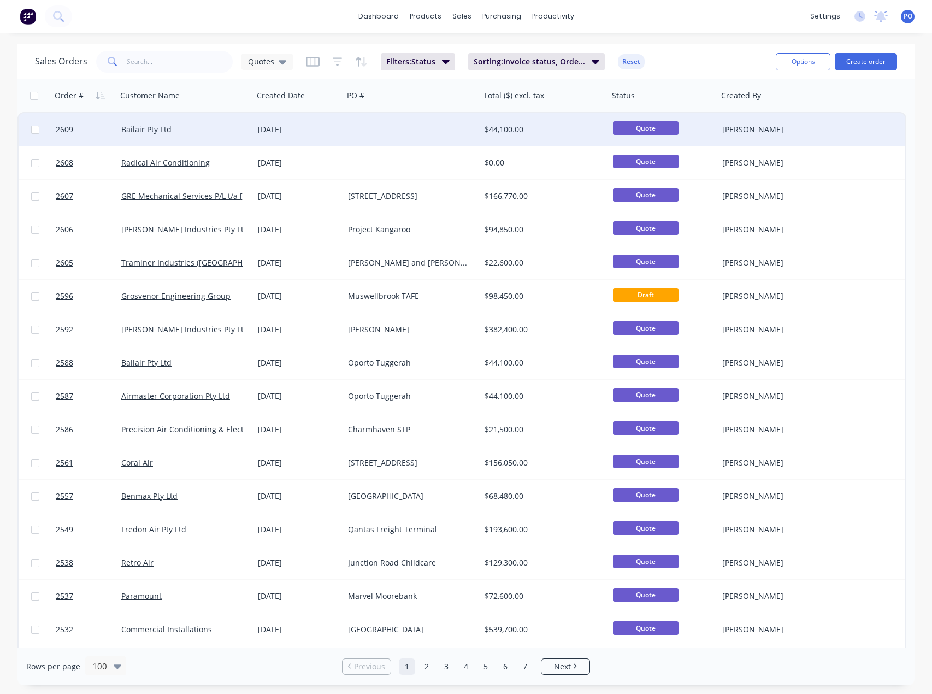
click at [508, 129] on div "$44,100.00" at bounding box center [542, 129] width 114 height 11
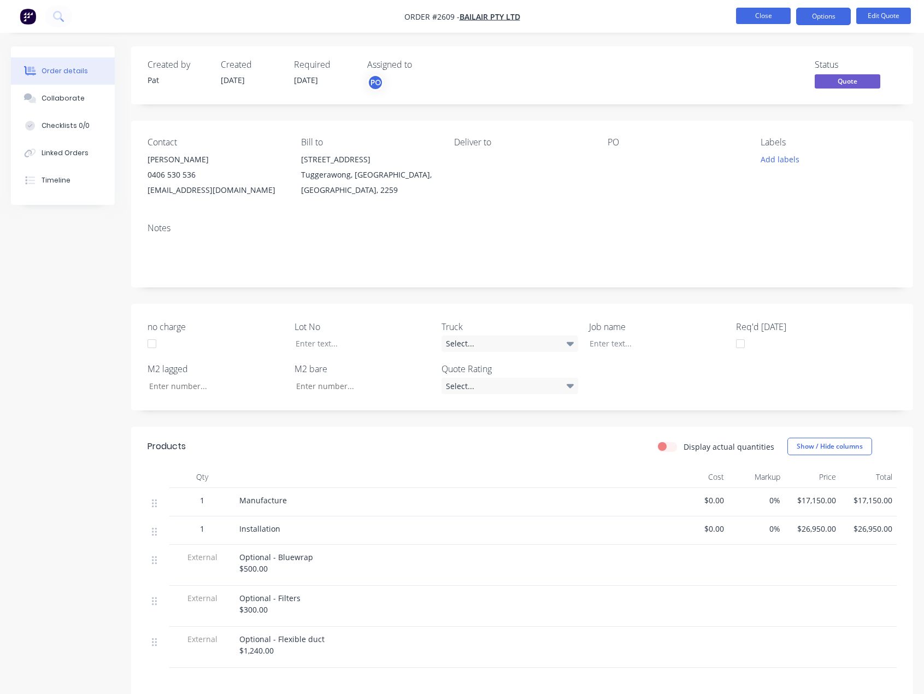
click at [756, 29] on nav "Order #2609 - Bailair Pty Ltd Close Options Edit Quote" at bounding box center [462, 16] width 924 height 33
click at [757, 19] on button "Close" at bounding box center [763, 16] width 55 height 16
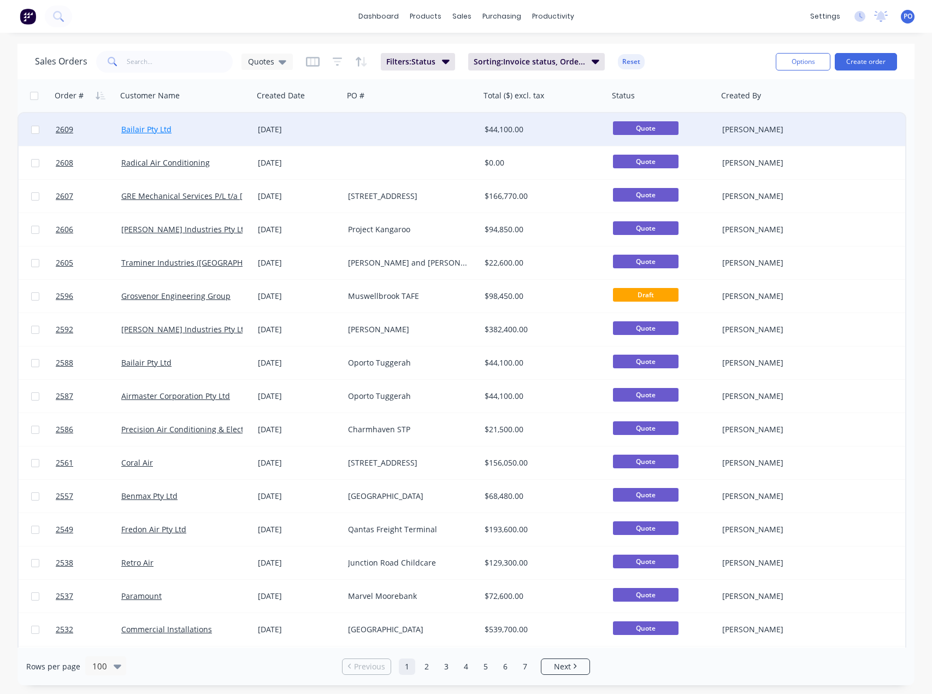
click at [139, 126] on link "Bailair Pty Ltd" at bounding box center [146, 129] width 50 height 10
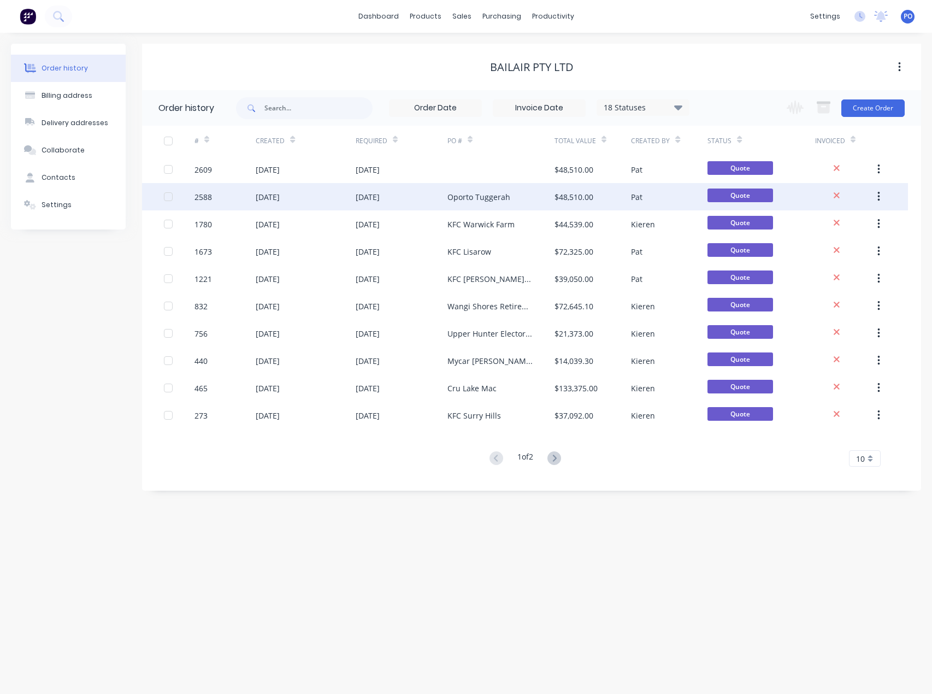
drag, startPoint x: 363, startPoint y: 164, endPoint x: 614, endPoint y: 183, distance: 251.4
click at [614, 183] on div "$48,510.00" at bounding box center [593, 196] width 76 height 27
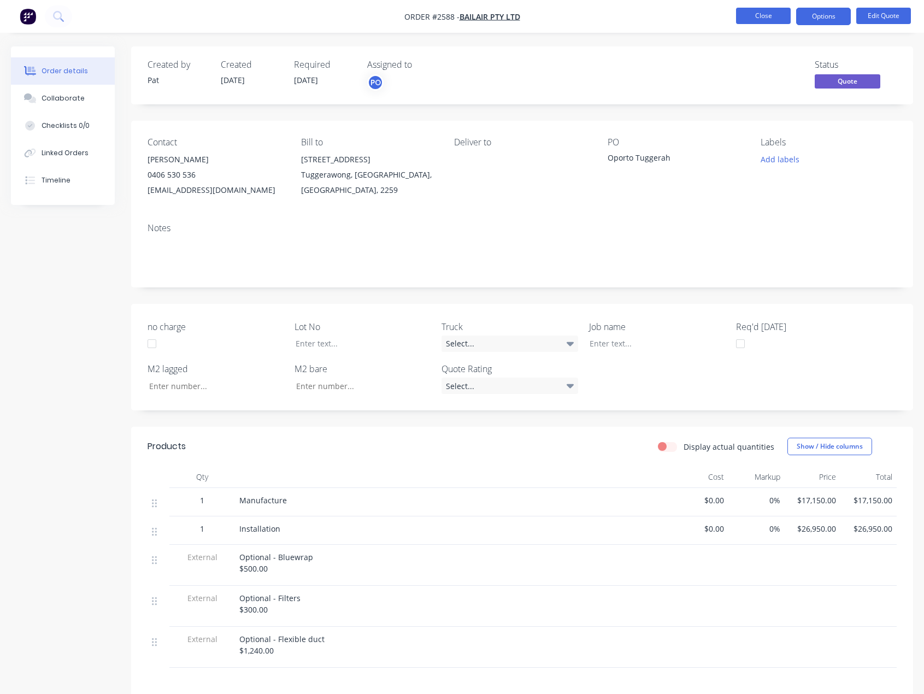
click at [747, 15] on button "Close" at bounding box center [763, 16] width 55 height 16
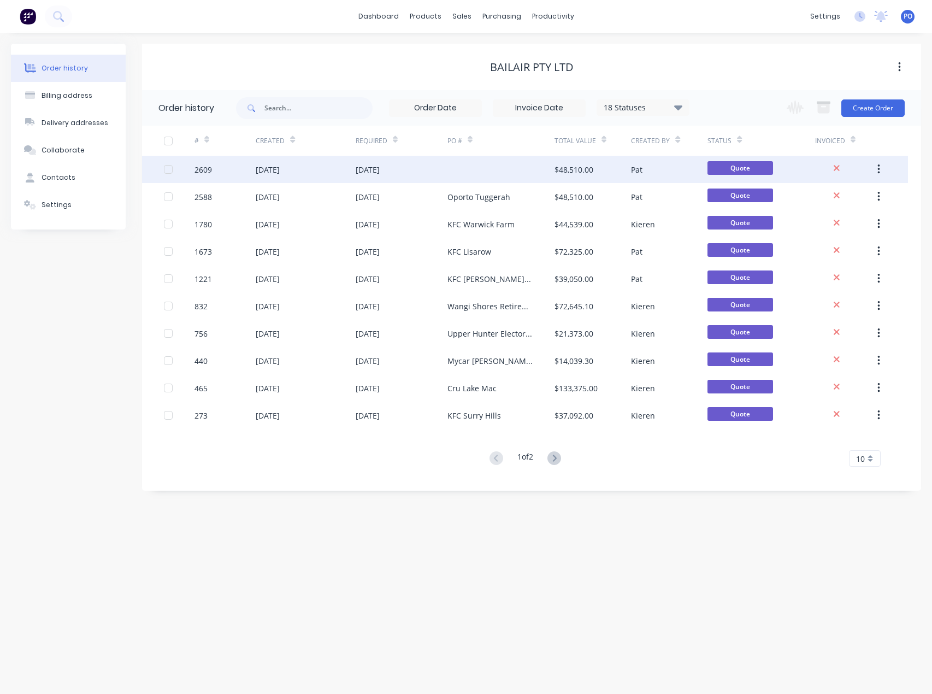
click at [884, 168] on button "button" at bounding box center [879, 170] width 26 height 20
click at [845, 201] on div "Archive" at bounding box center [840, 198] width 84 height 16
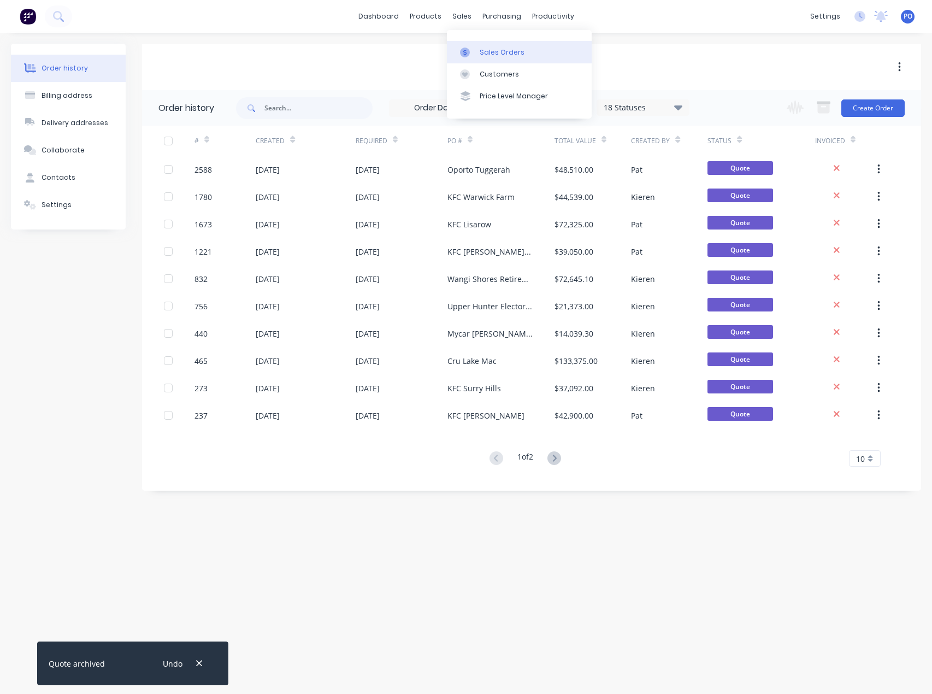
click at [476, 56] on link "Sales Orders" at bounding box center [519, 52] width 145 height 22
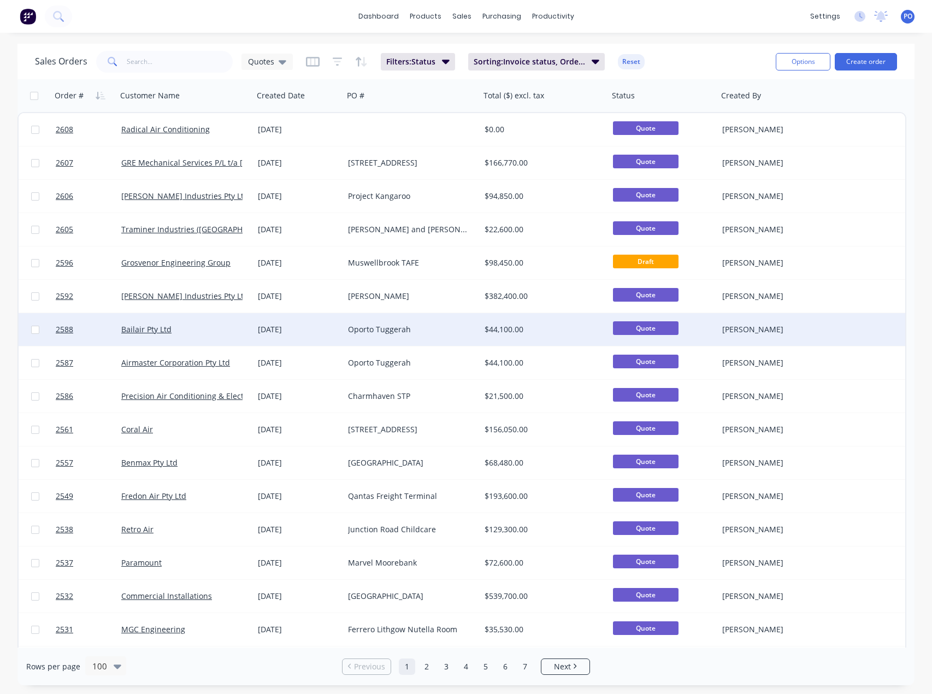
click at [374, 328] on div "Oporto Tuggerah" at bounding box center [408, 329] width 121 height 11
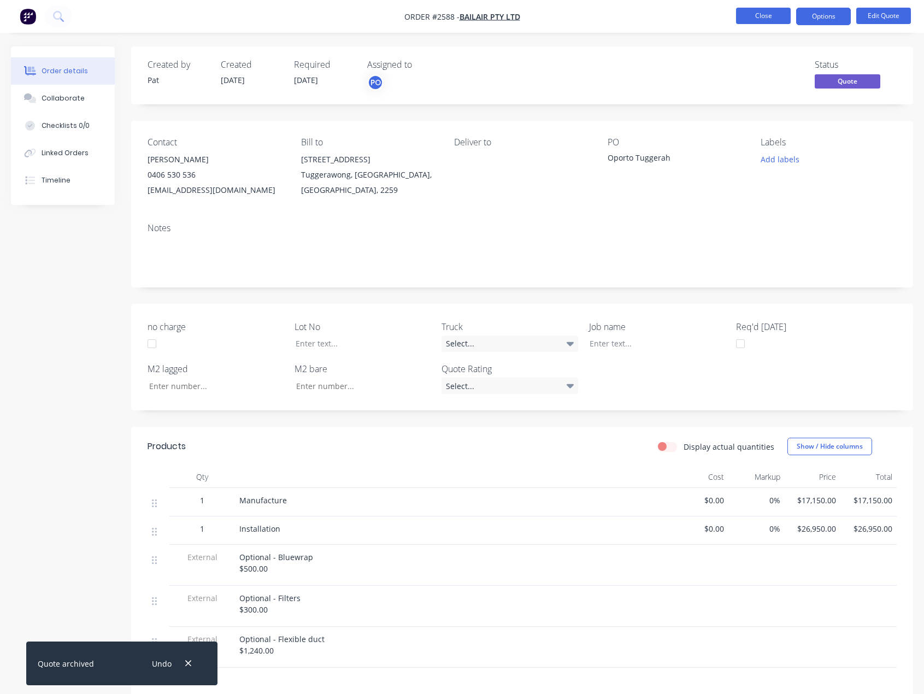
click at [741, 21] on button "Close" at bounding box center [763, 16] width 55 height 16
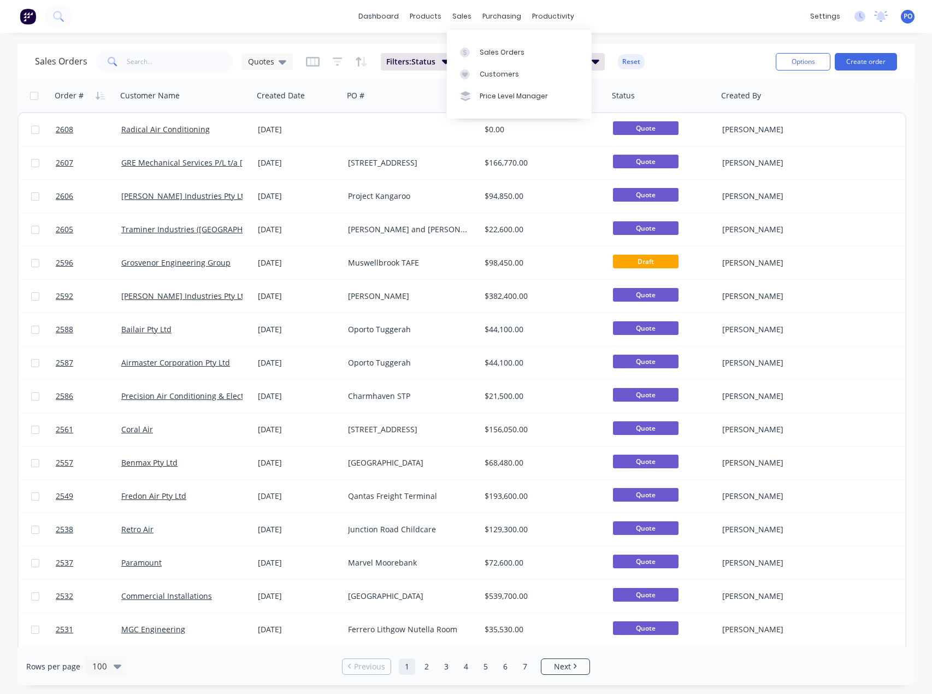
click at [476, 39] on div "Sales Orders Customers Price Level Manager" at bounding box center [519, 74] width 145 height 88
drag, startPoint x: 476, startPoint y: 45, endPoint x: 467, endPoint y: 49, distance: 10.4
click at [476, 45] on link "Sales Orders" at bounding box center [519, 52] width 145 height 22
click at [869, 55] on button "Create order" at bounding box center [866, 61] width 62 height 17
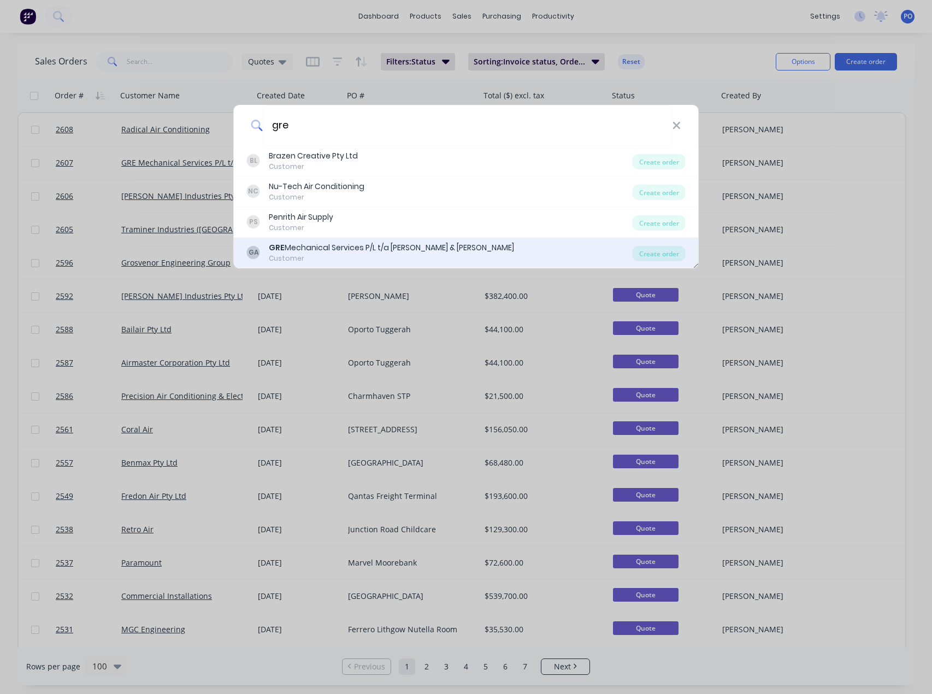
type input "gre"
click at [367, 256] on div "Customer" at bounding box center [391, 258] width 245 height 10
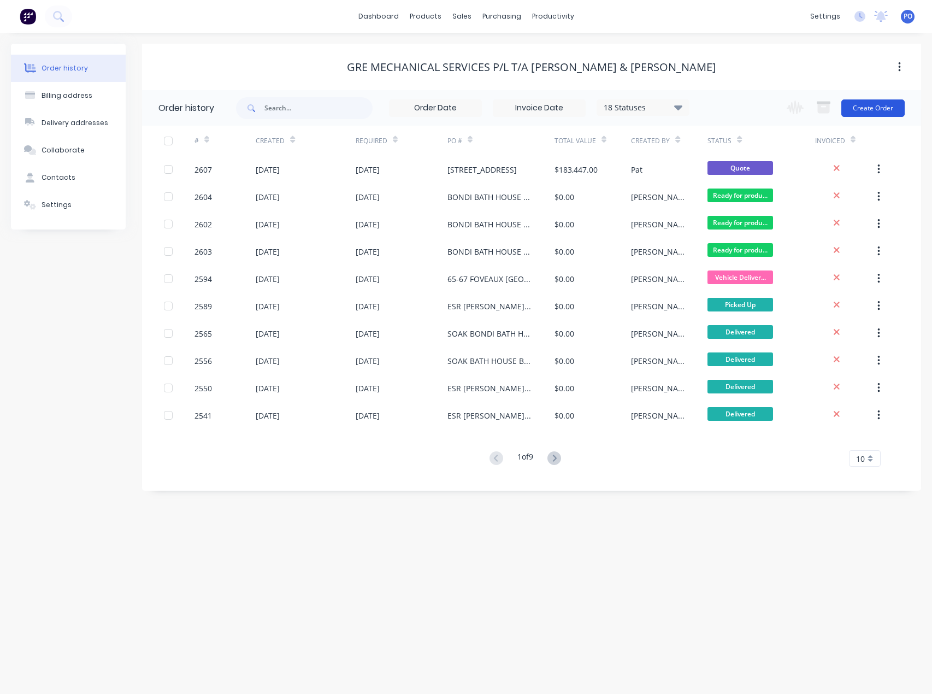
drag, startPoint x: 901, startPoint y: 105, endPoint x: 845, endPoint y: 112, distance: 57.3
click at [898, 105] on div "18 Statuses Invoice Status Invoiced Not Invoiced Partial Order Status All Archi…" at bounding box center [578, 108] width 685 height 36
click at [871, 109] on button "Create Order" at bounding box center [872, 107] width 63 height 17
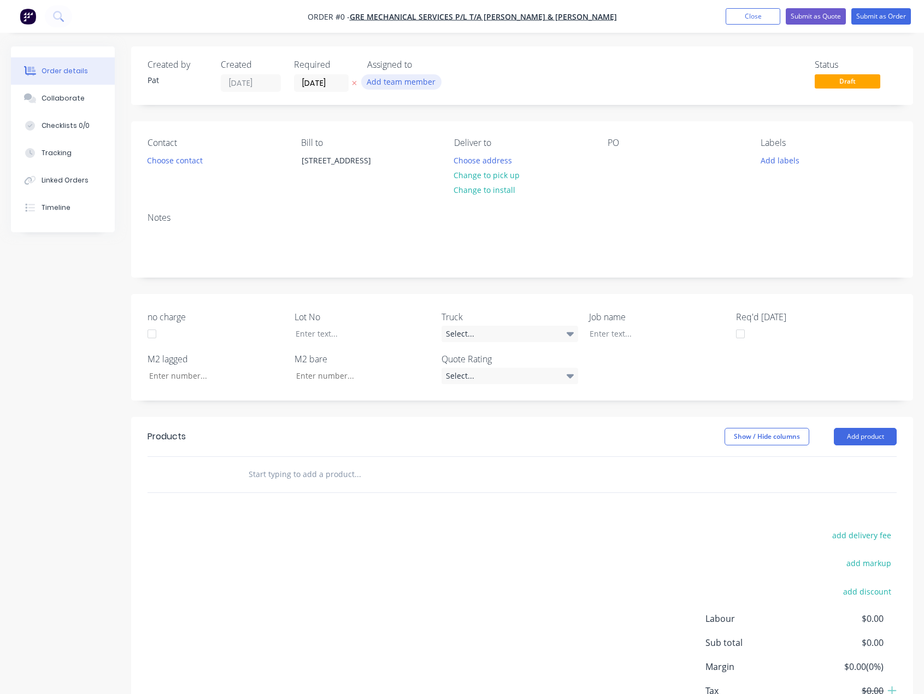
click at [397, 76] on button "Add team member" at bounding box center [401, 81] width 80 height 15
click at [430, 140] on div "[PERSON_NAME] (You)" at bounding box center [454, 142] width 109 height 11
click at [159, 165] on div "Order details Collaborate Checklists 0/0 Tracking Linked Orders Timeline Order …" at bounding box center [462, 408] width 924 height 725
click at [162, 167] on button "Choose contact" at bounding box center [174, 159] width 67 height 15
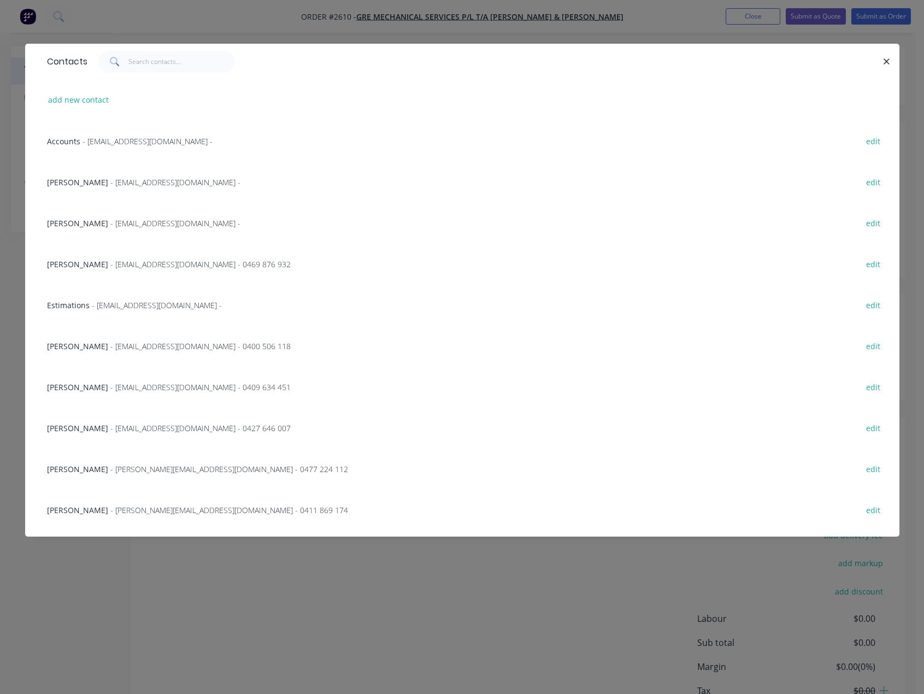
click at [95, 267] on span "[PERSON_NAME]" at bounding box center [77, 264] width 61 height 10
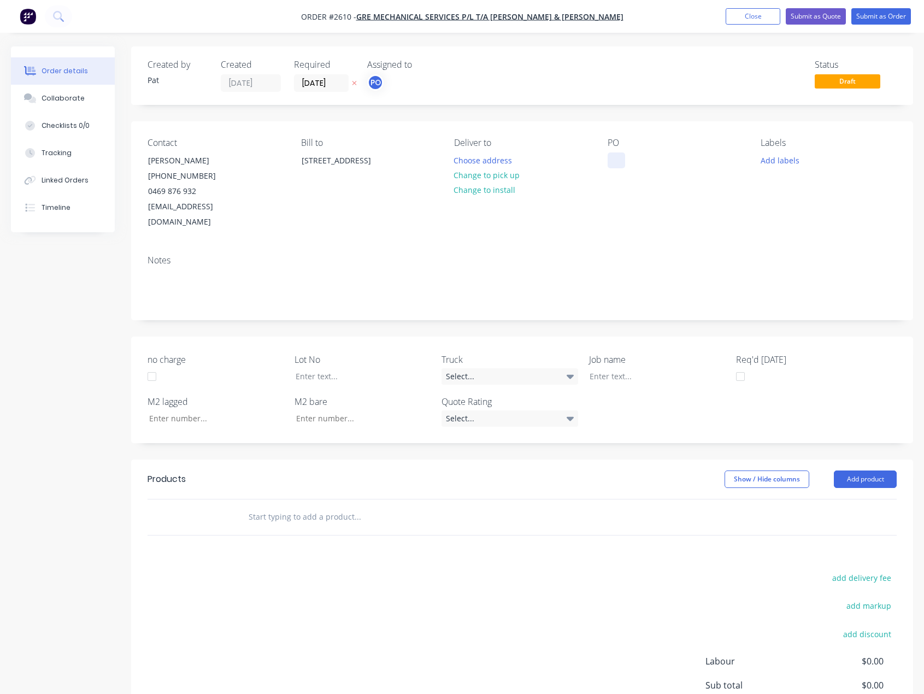
click at [611, 163] on div at bounding box center [615, 160] width 17 height 16
